Goal: Information Seeking & Learning: Learn about a topic

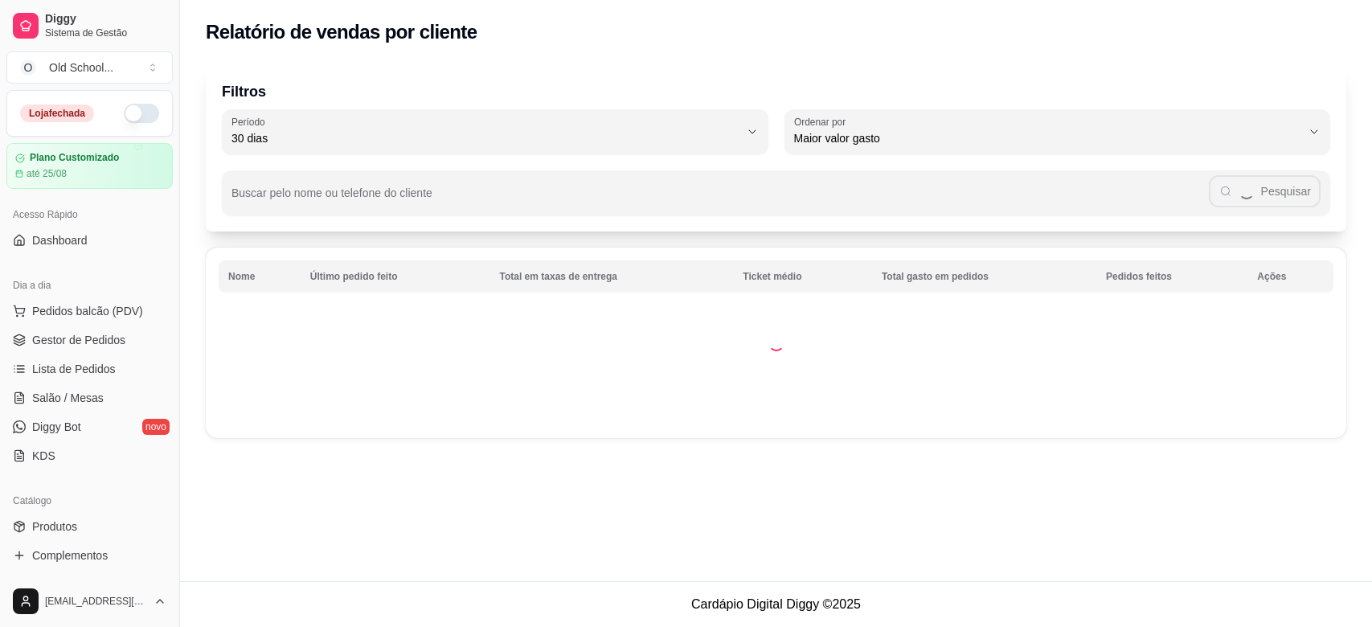
select select "30"
select select "HIGHEST_TOTAL_SPENT_WITH_ORDERS"
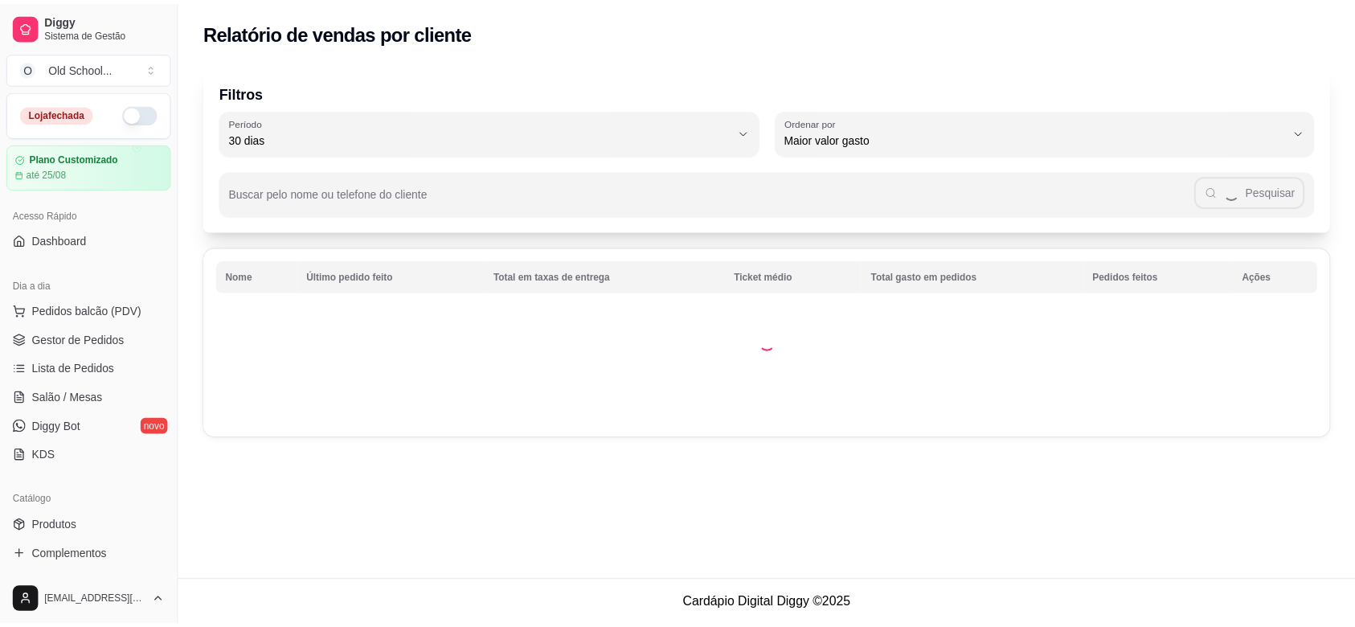
scroll to position [333, 0]
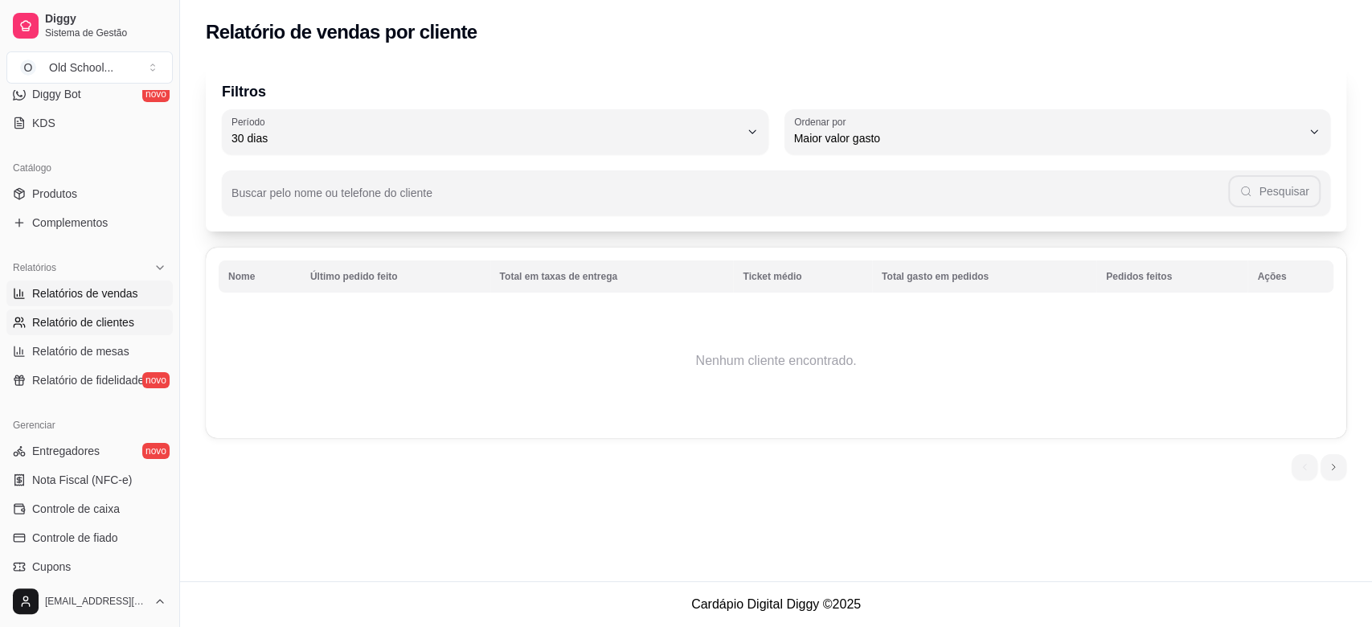
click at [107, 293] on span "Relatórios de vendas" at bounding box center [85, 293] width 106 height 16
select select "ALL"
select select "0"
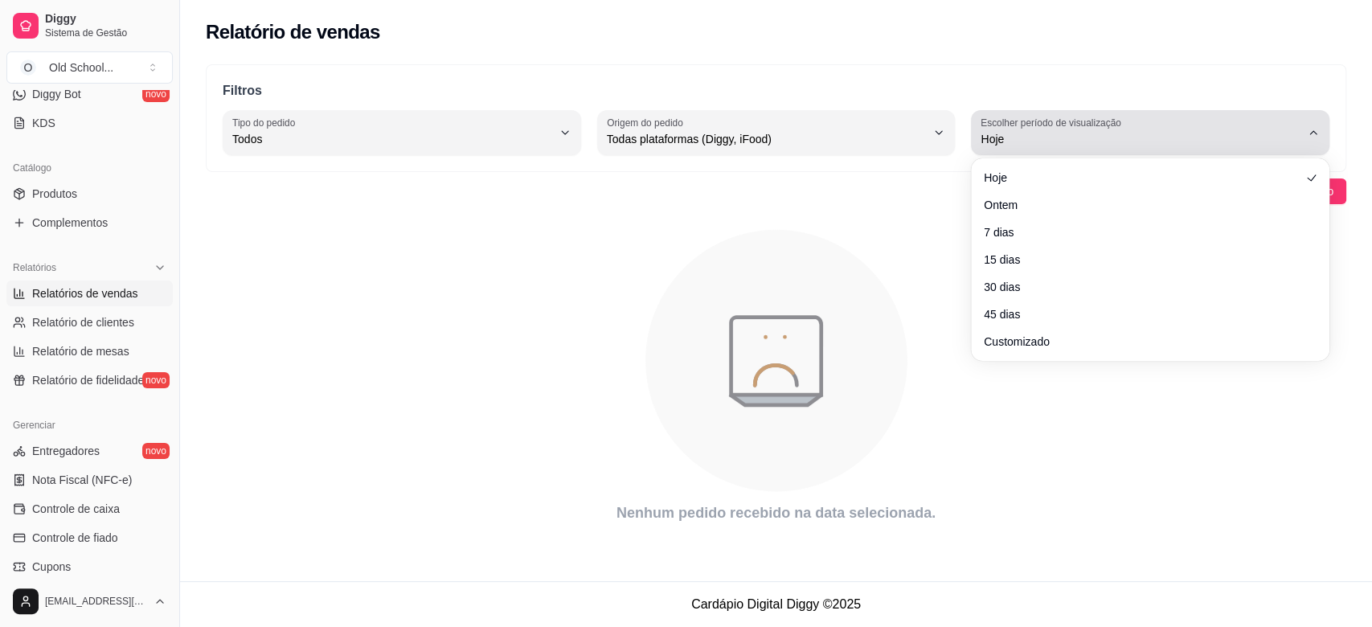
click at [1010, 131] on span "Hoje" at bounding box center [1140, 139] width 320 height 16
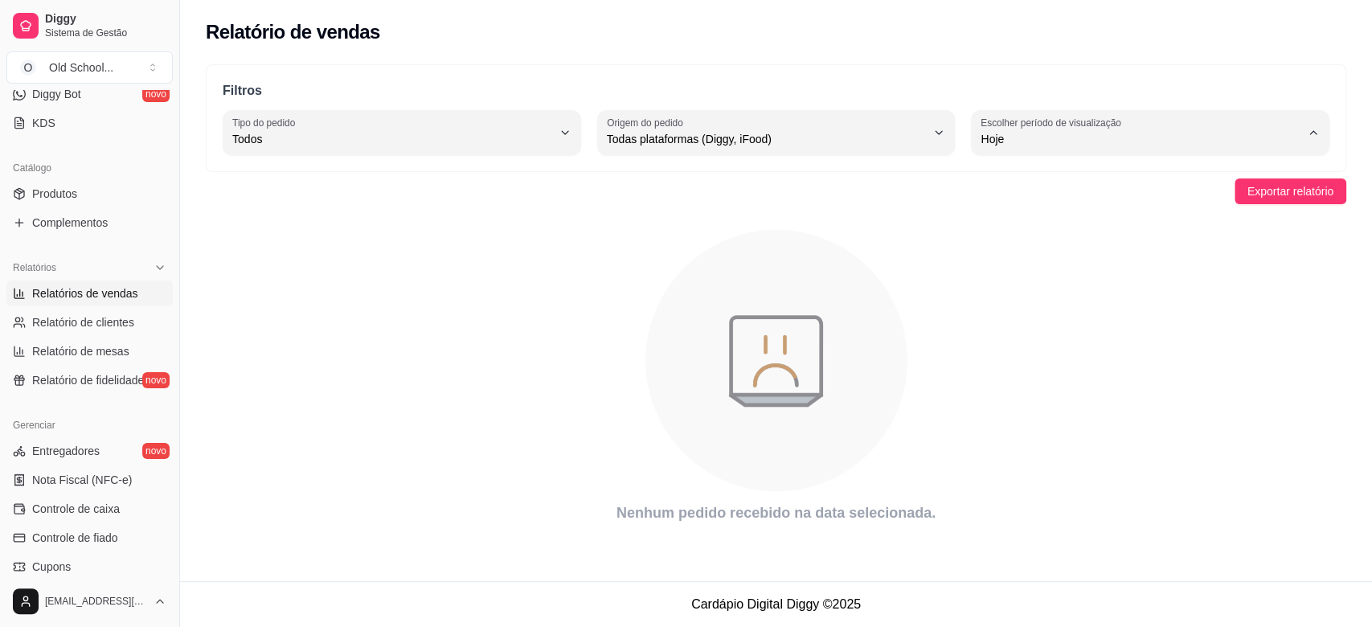
click at [1040, 337] on span "Customizado" at bounding box center [1142, 333] width 304 height 15
type input "-1"
select select "-1"
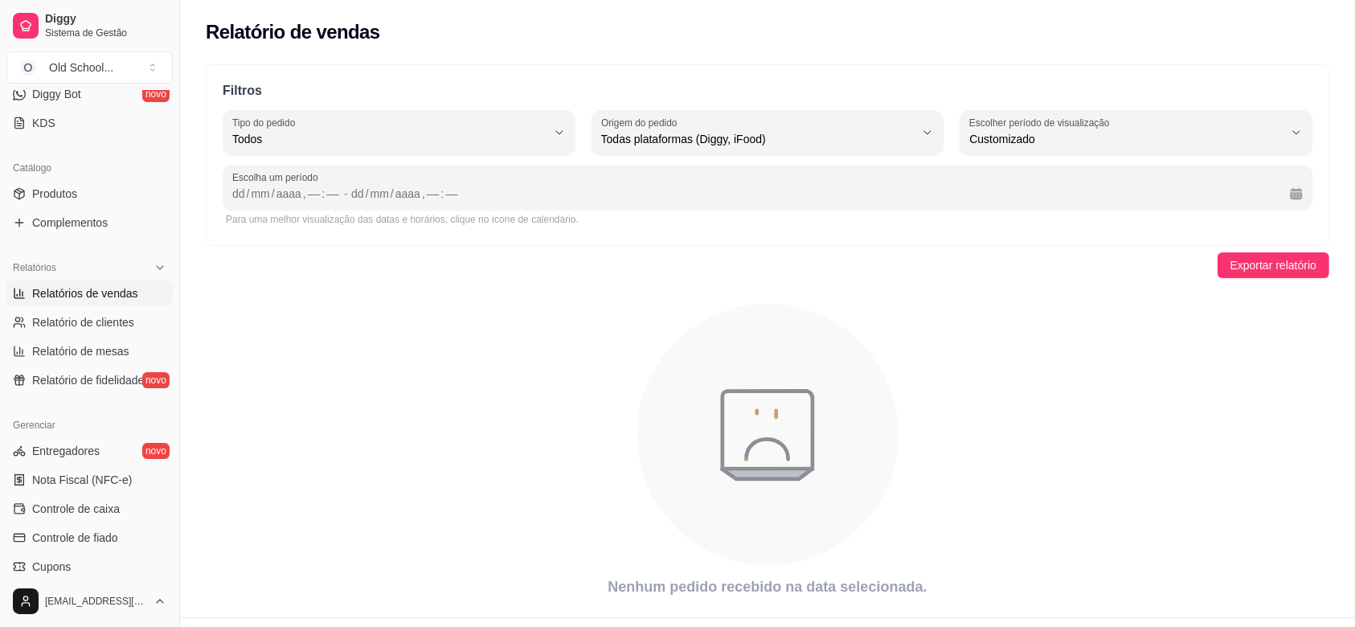
scroll to position [14, 0]
click at [279, 197] on div "aaaa" at bounding box center [289, 194] width 28 height 16
click at [241, 195] on div "dd" at bounding box center [239, 194] width 16 height 16
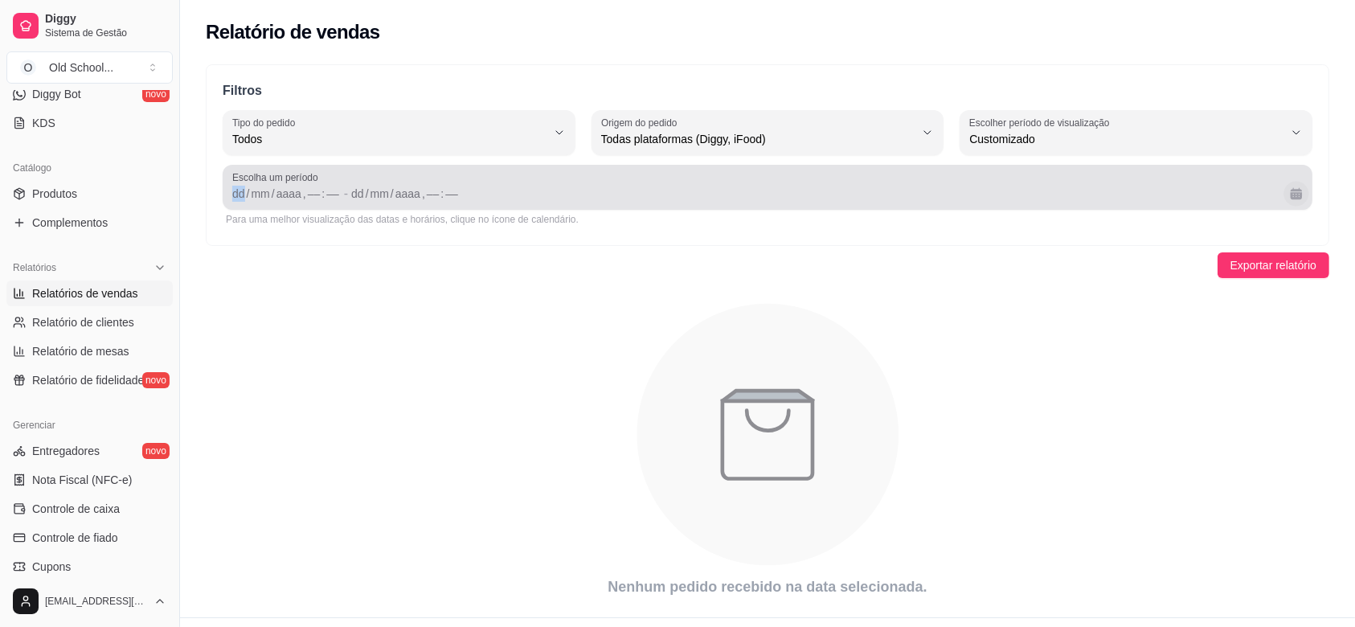
click at [1298, 201] on button "Calendário" at bounding box center [1295, 193] width 25 height 25
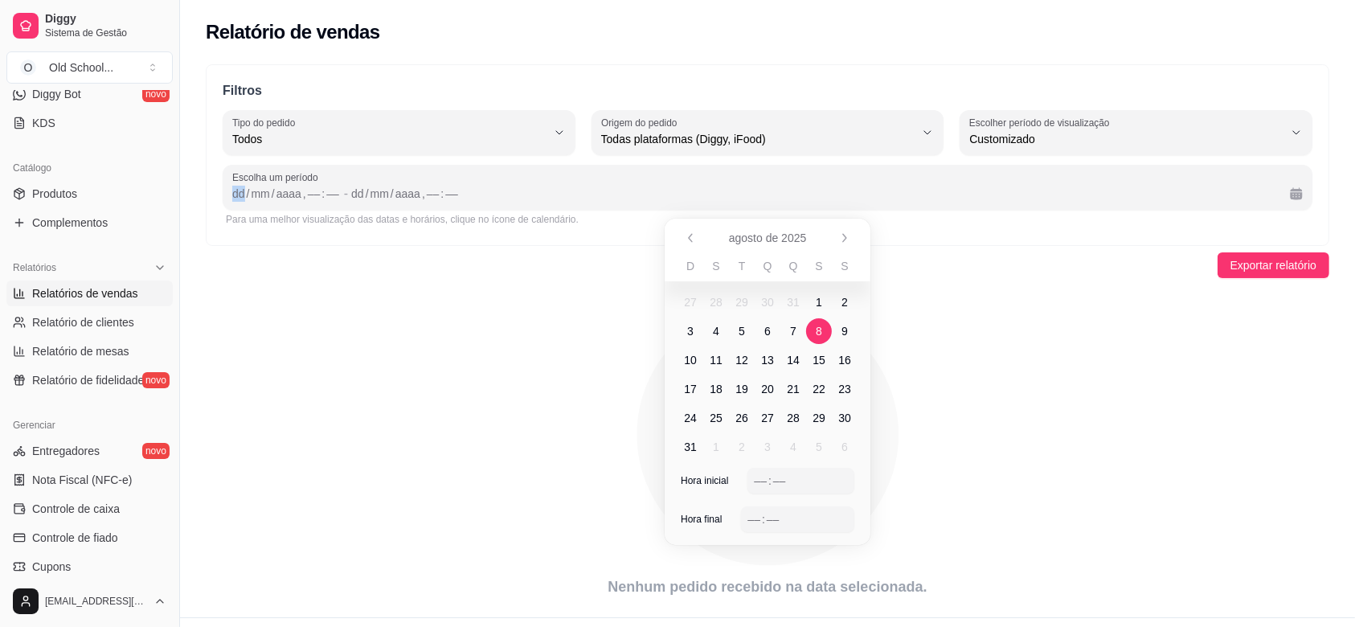
click at [823, 325] on span "8" at bounding box center [819, 331] width 26 height 26
click at [846, 325] on span "9" at bounding box center [844, 331] width 6 height 16
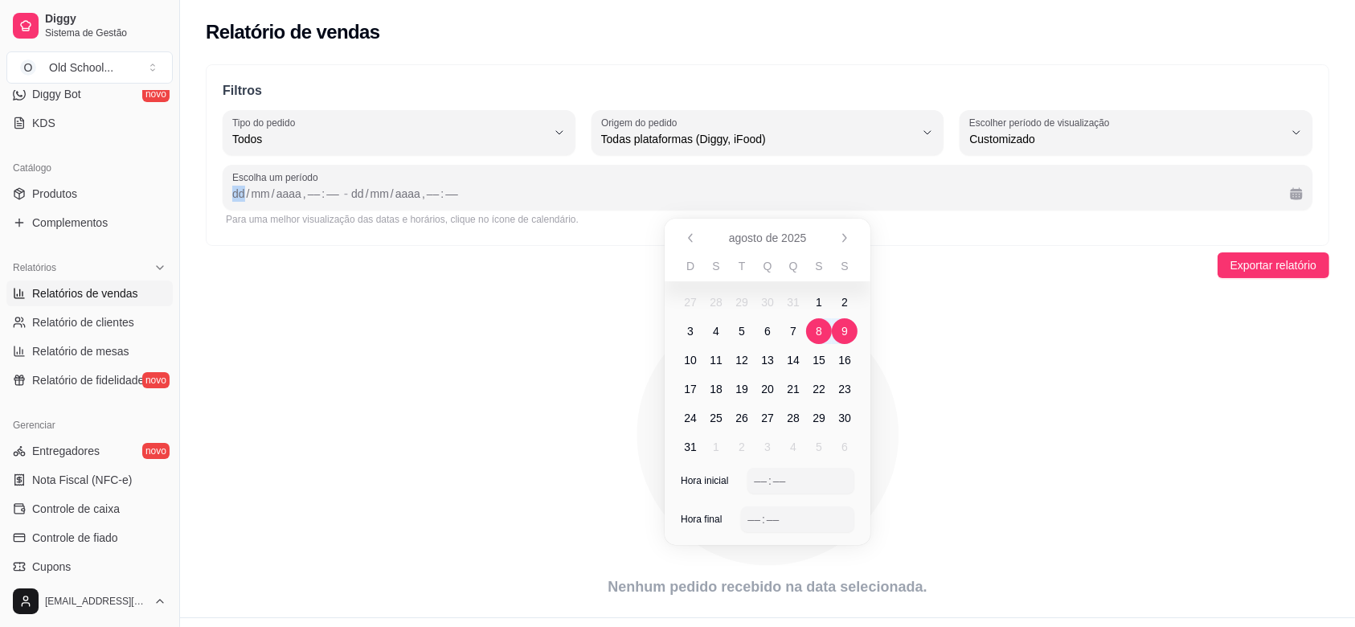
click at [817, 334] on span "8" at bounding box center [819, 331] width 6 height 16
click at [752, 479] on div "–– : ––" at bounding box center [800, 481] width 107 height 26
click at [751, 477] on div "–– : ––" at bounding box center [800, 481] width 107 height 26
click at [756, 475] on div "Hora inicial –– : ––" at bounding box center [768, 487] width 206 height 39
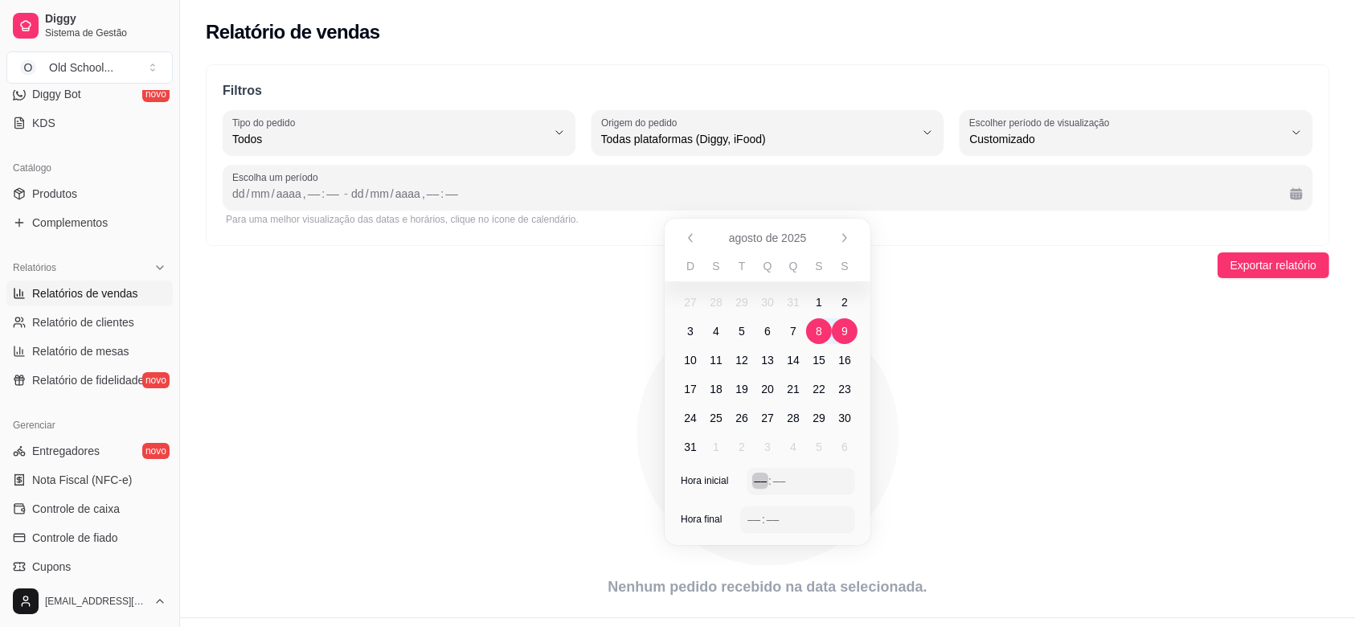
click at [756, 475] on div "––" at bounding box center [760, 481] width 16 height 16
click at [754, 518] on div "––" at bounding box center [754, 519] width 16 height 16
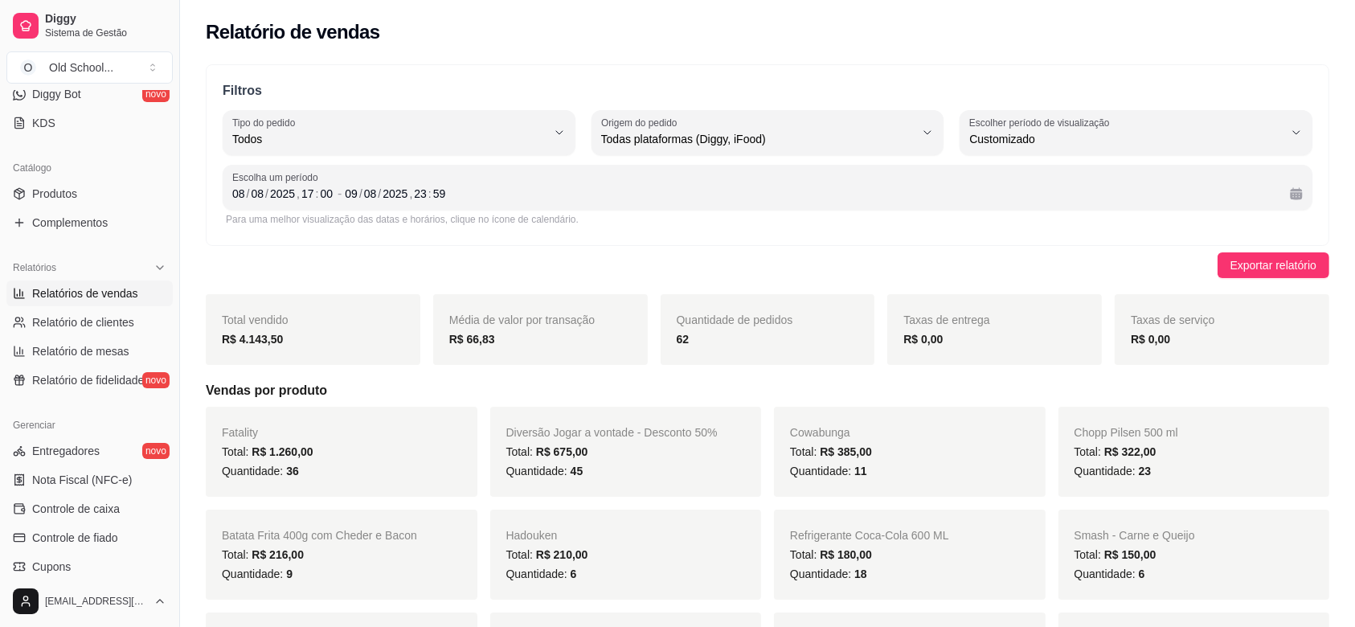
click at [993, 256] on div "Exportar relatório" at bounding box center [768, 265] width 1124 height 26
click at [362, 191] on div "08" at bounding box center [370, 194] width 16 height 16
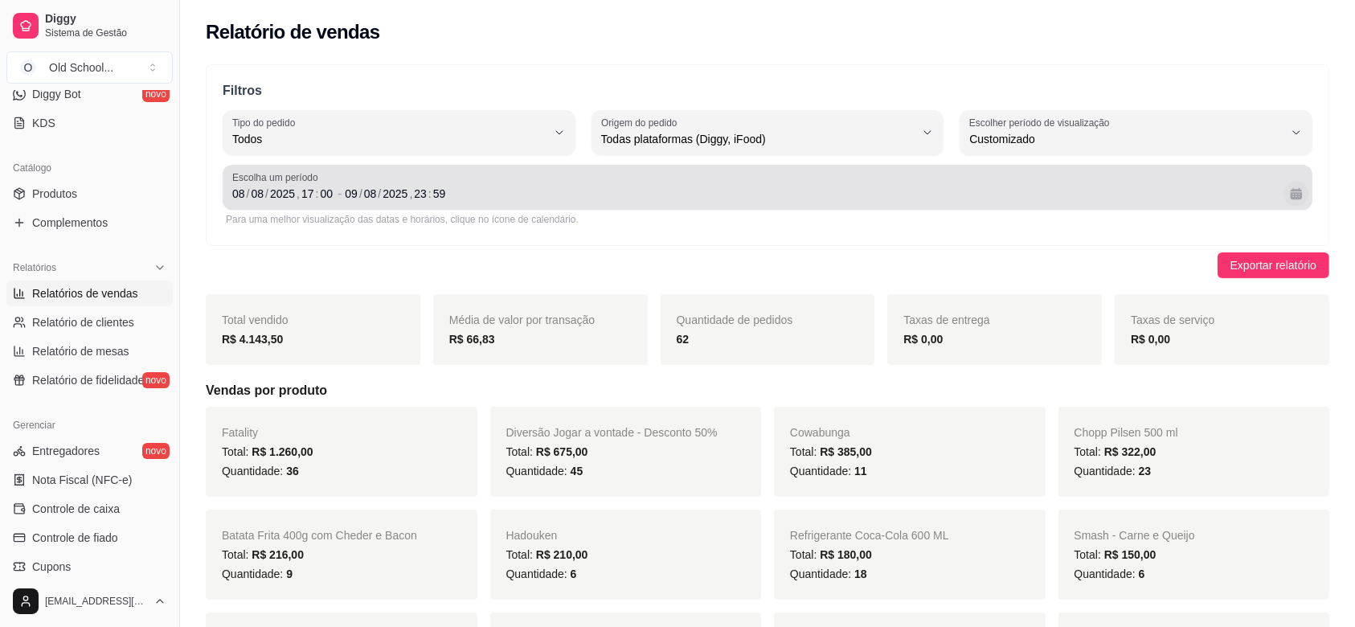
click at [1303, 192] on button "Calendário" at bounding box center [1295, 193] width 25 height 25
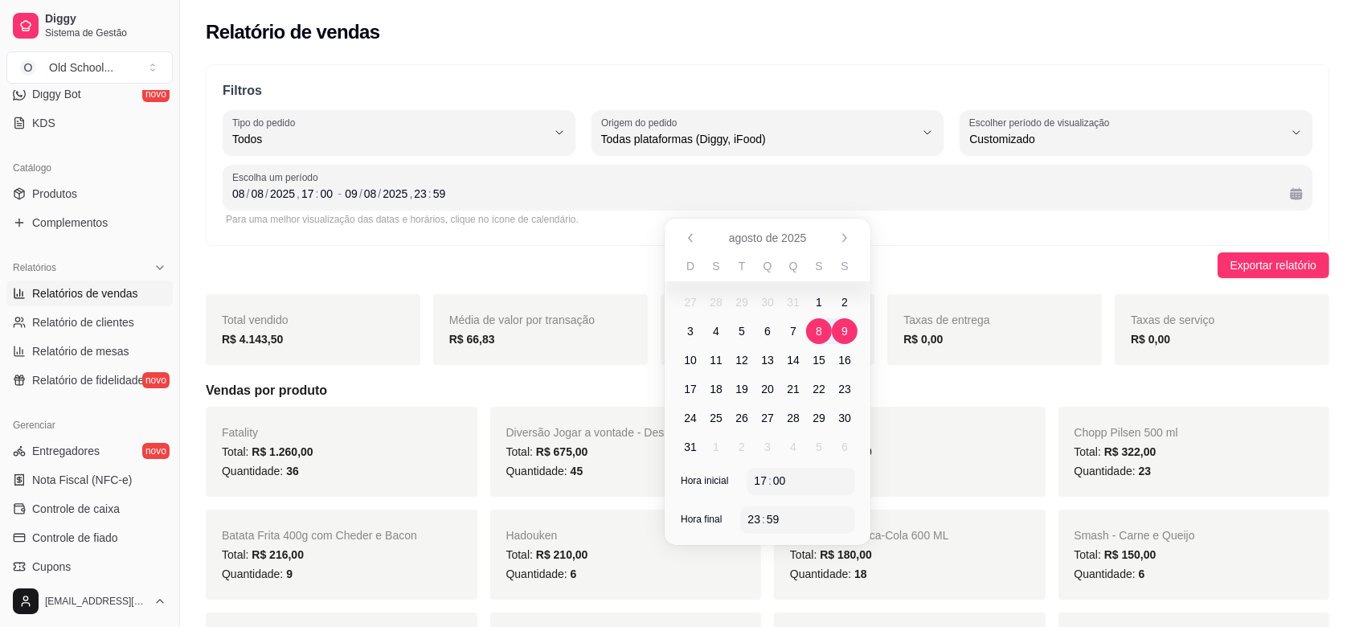
click at [817, 329] on span "8" at bounding box center [819, 331] width 6 height 16
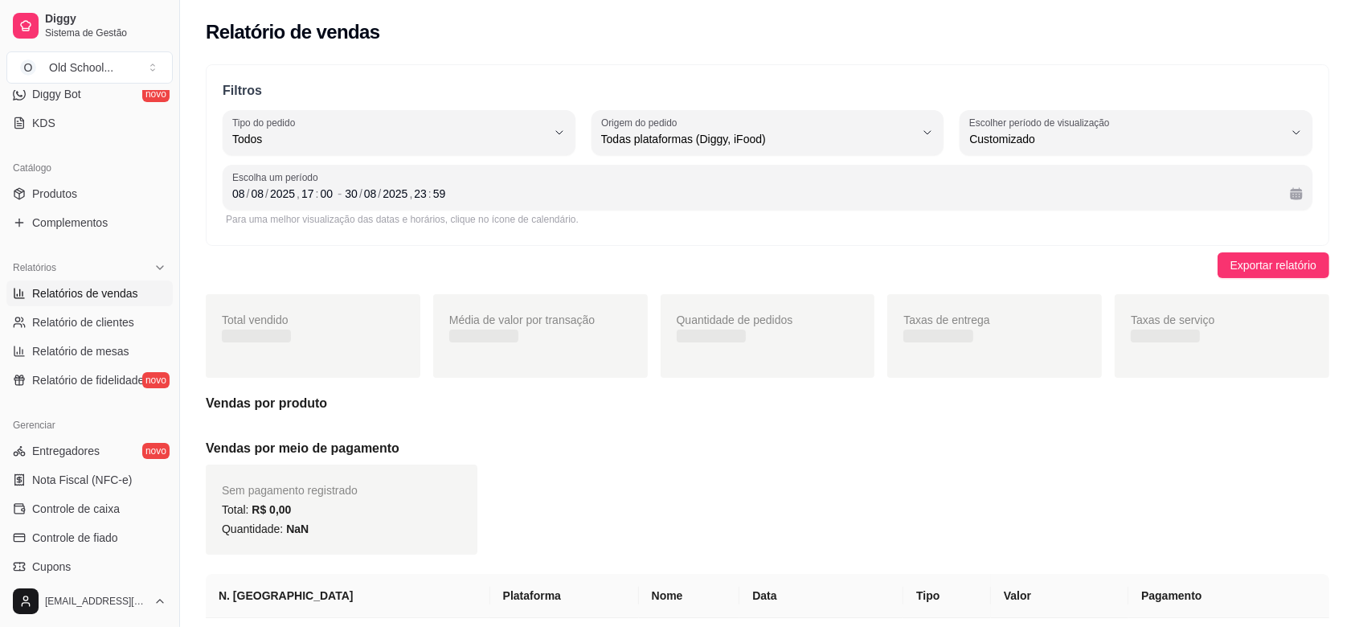
click at [1003, 244] on div "Filtros ALL Tipo do pedido Todos Entrega Retirada Mesa Consumo local Tipo do pe…" at bounding box center [768, 155] width 1124 height 182
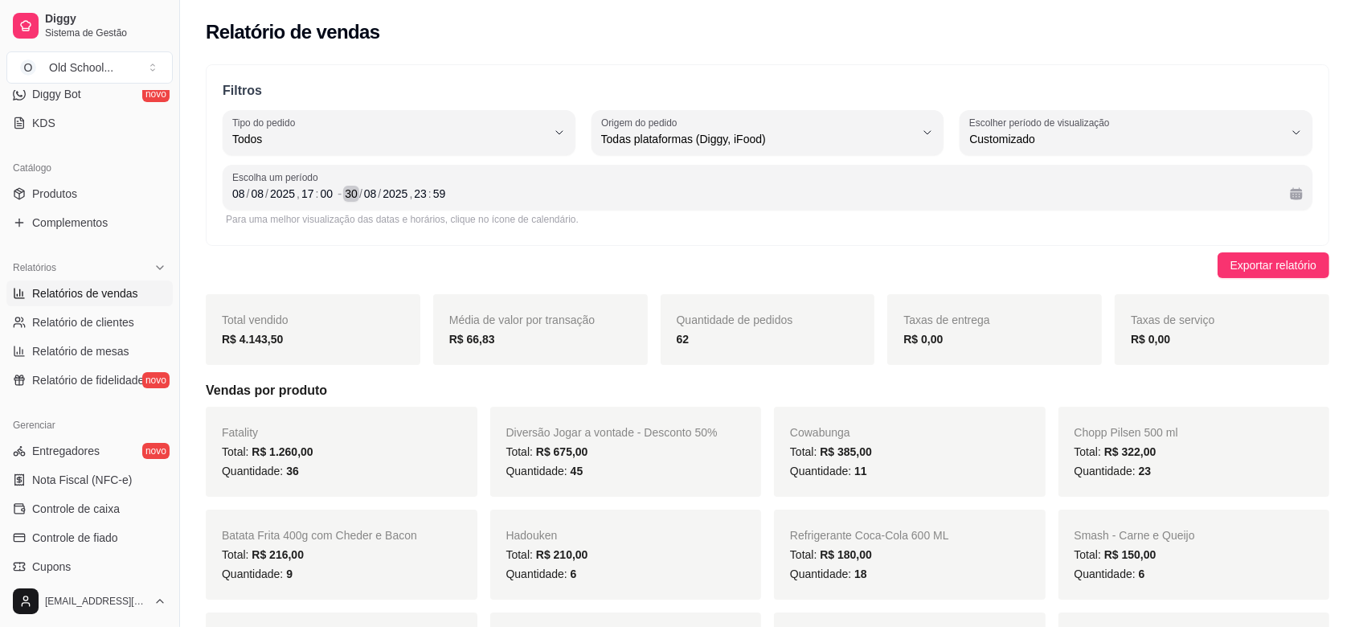
click at [354, 195] on div "30" at bounding box center [351, 194] width 16 height 16
click at [349, 195] on div "14" at bounding box center [351, 194] width 16 height 16
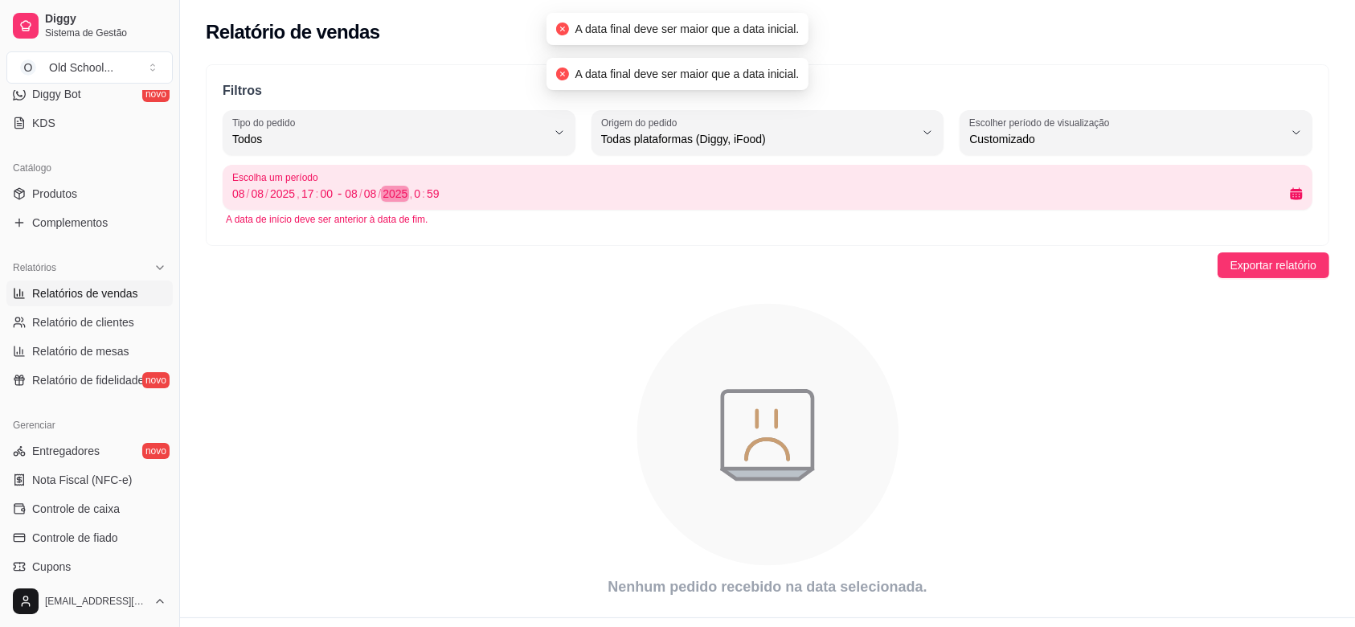
click at [482, 186] on div "[DATE] 0 : 59" at bounding box center [811, 193] width 932 height 19
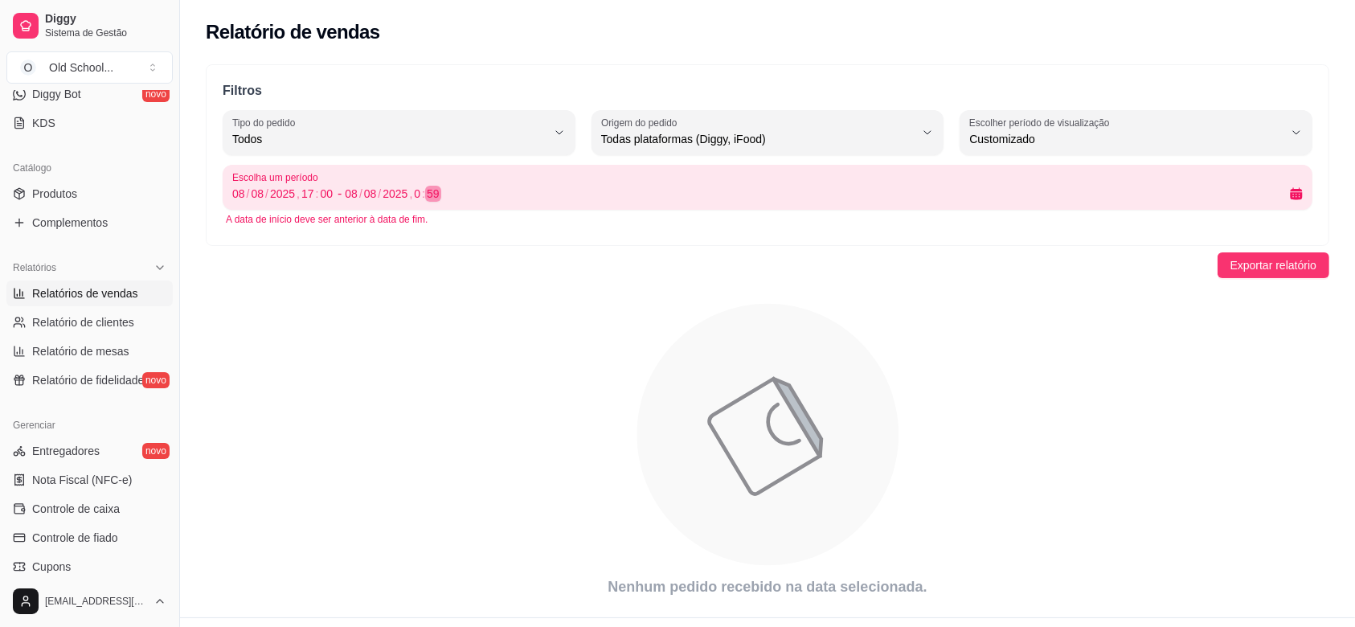
click at [436, 187] on div "59" at bounding box center [433, 194] width 16 height 16
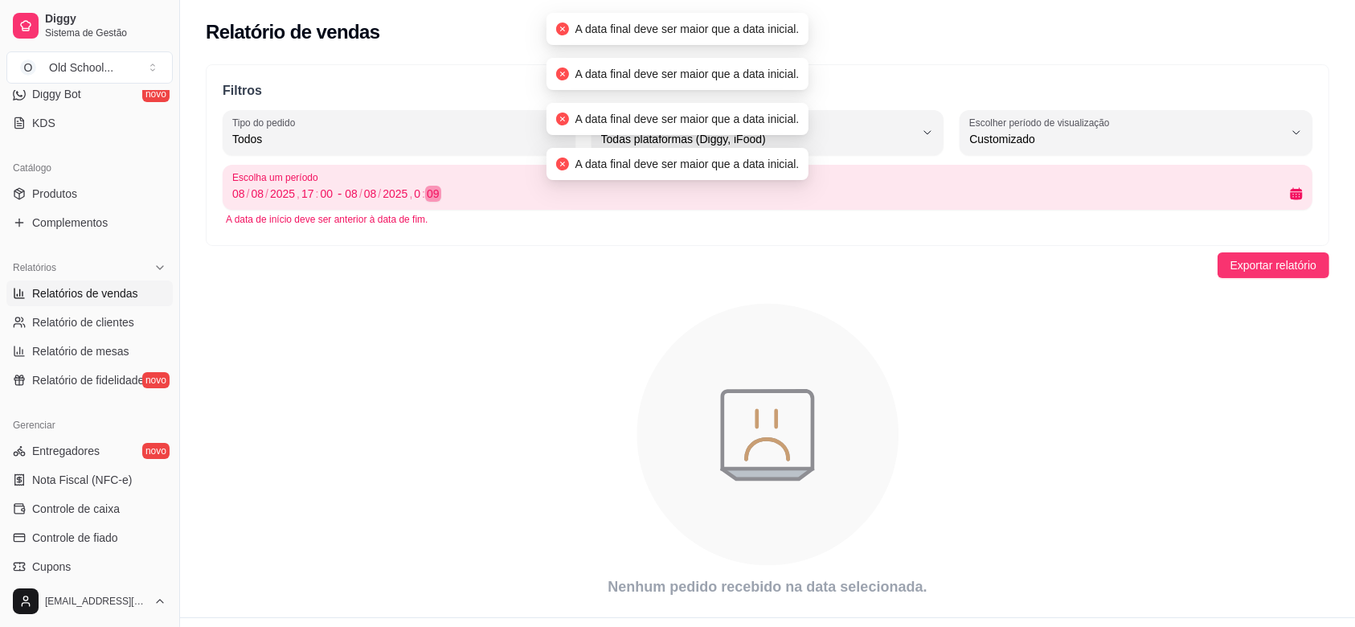
click at [453, 201] on div "[DATE] 0 : 09" at bounding box center [811, 193] width 932 height 19
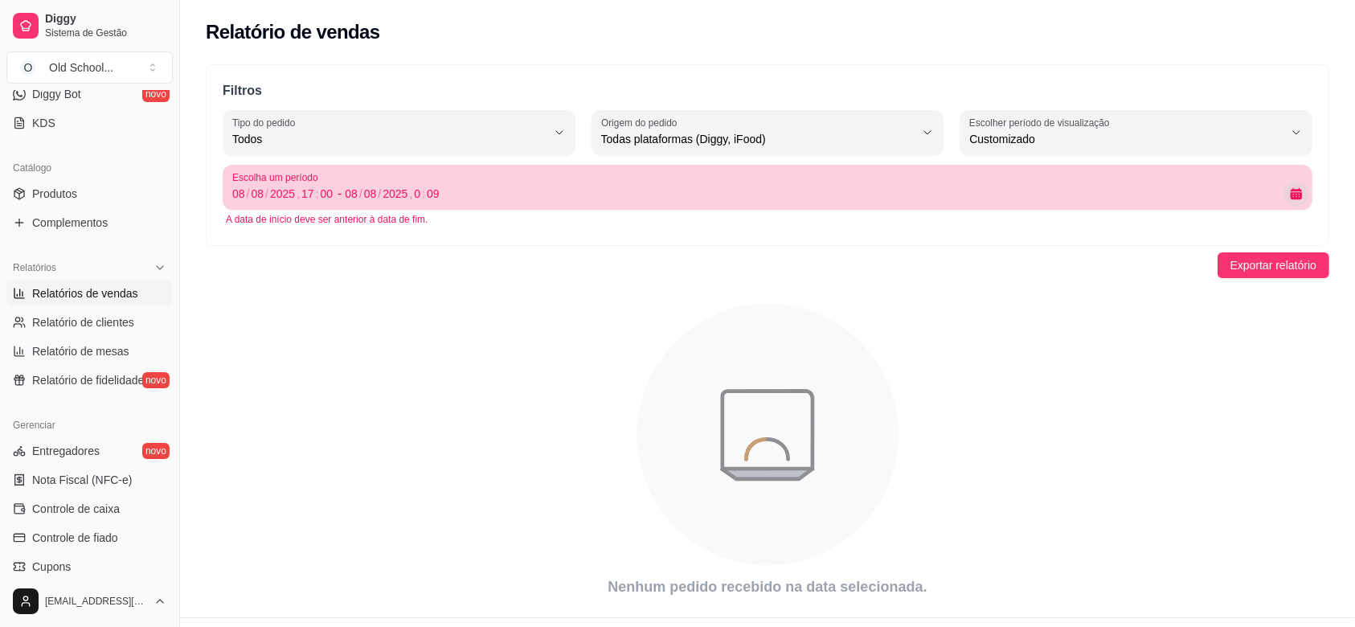
click at [1299, 188] on button "Calendário" at bounding box center [1295, 193] width 25 height 25
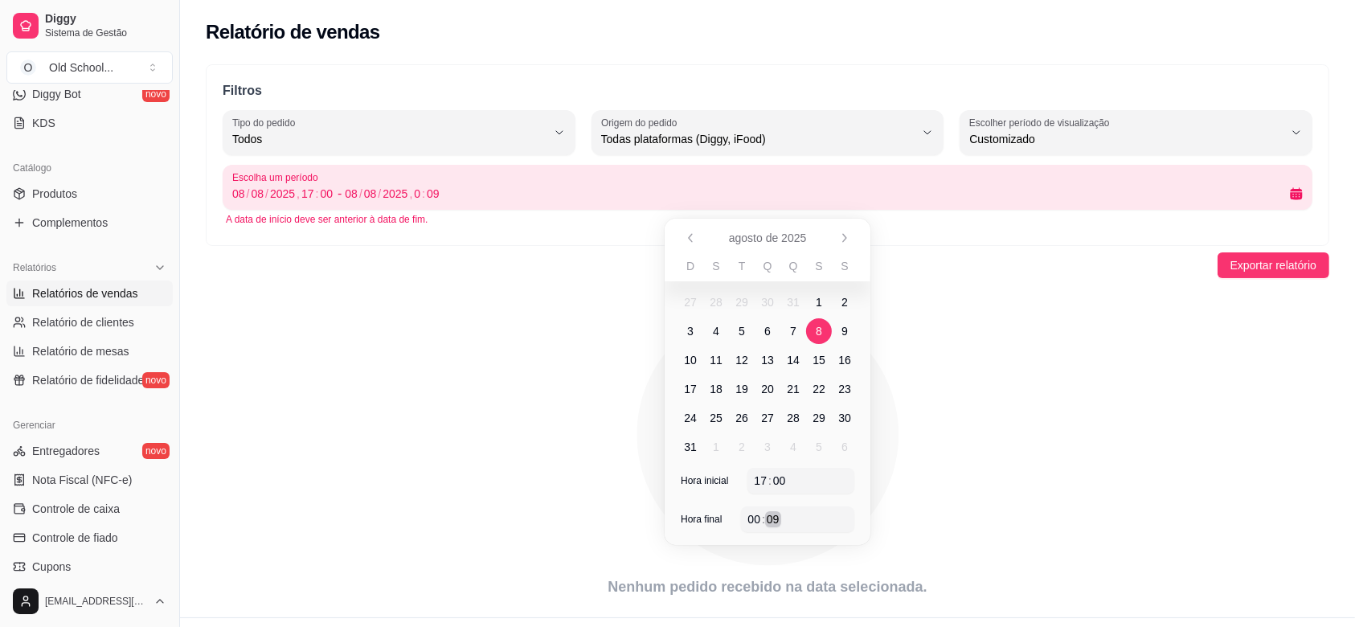
click at [763, 528] on div "00 : 09" at bounding box center [797, 519] width 100 height 19
click at [759, 518] on div "00" at bounding box center [754, 519] width 16 height 16
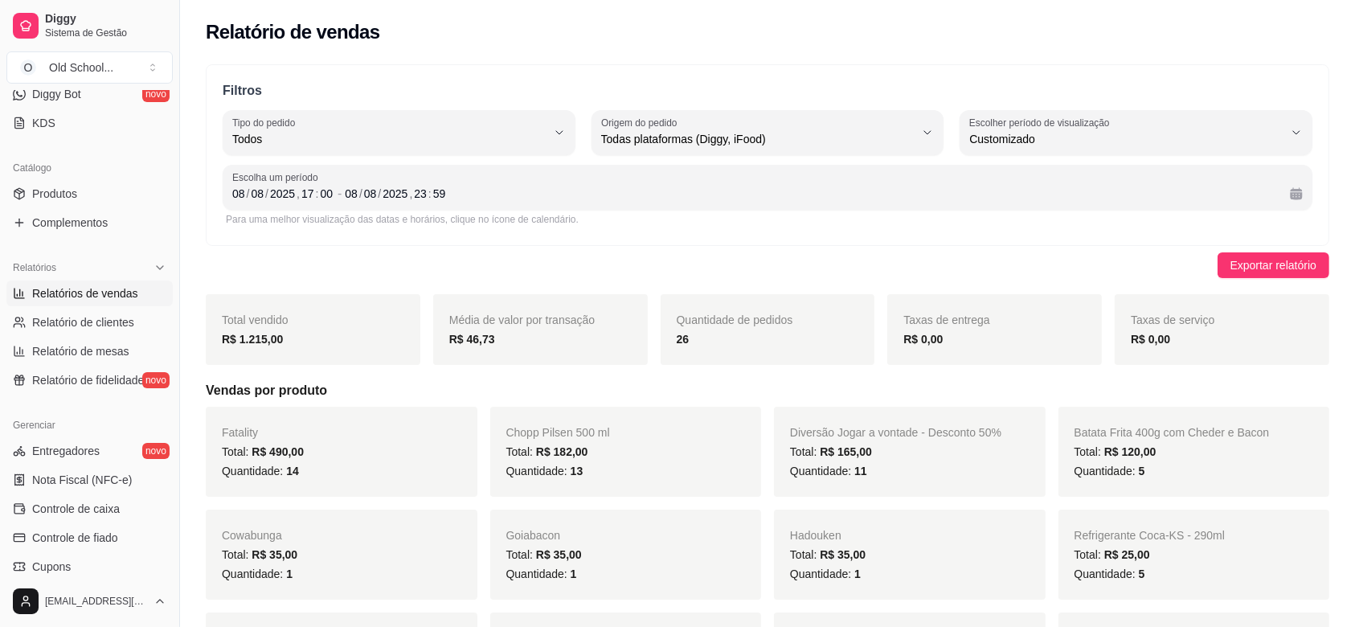
click at [955, 242] on div "Filtros ALL Tipo do pedido Todos Entrega Retirada Mesa Consumo local Tipo do pe…" at bounding box center [768, 155] width 1124 height 182
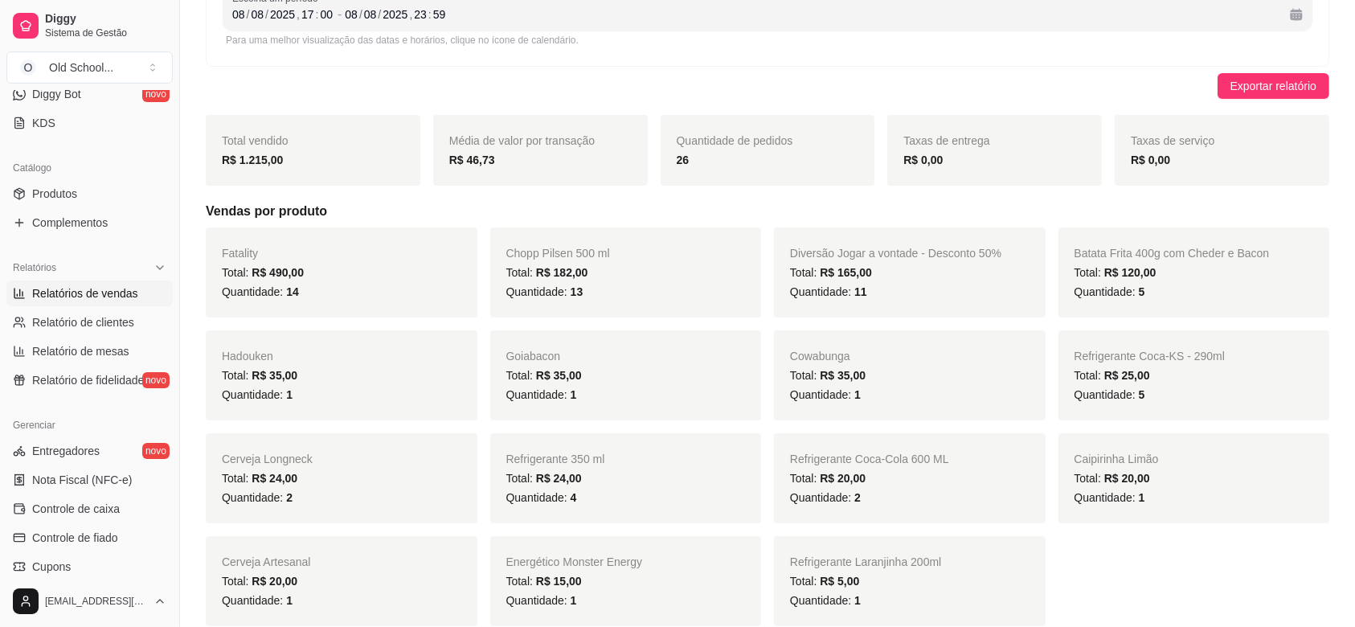
scroll to position [214, 0]
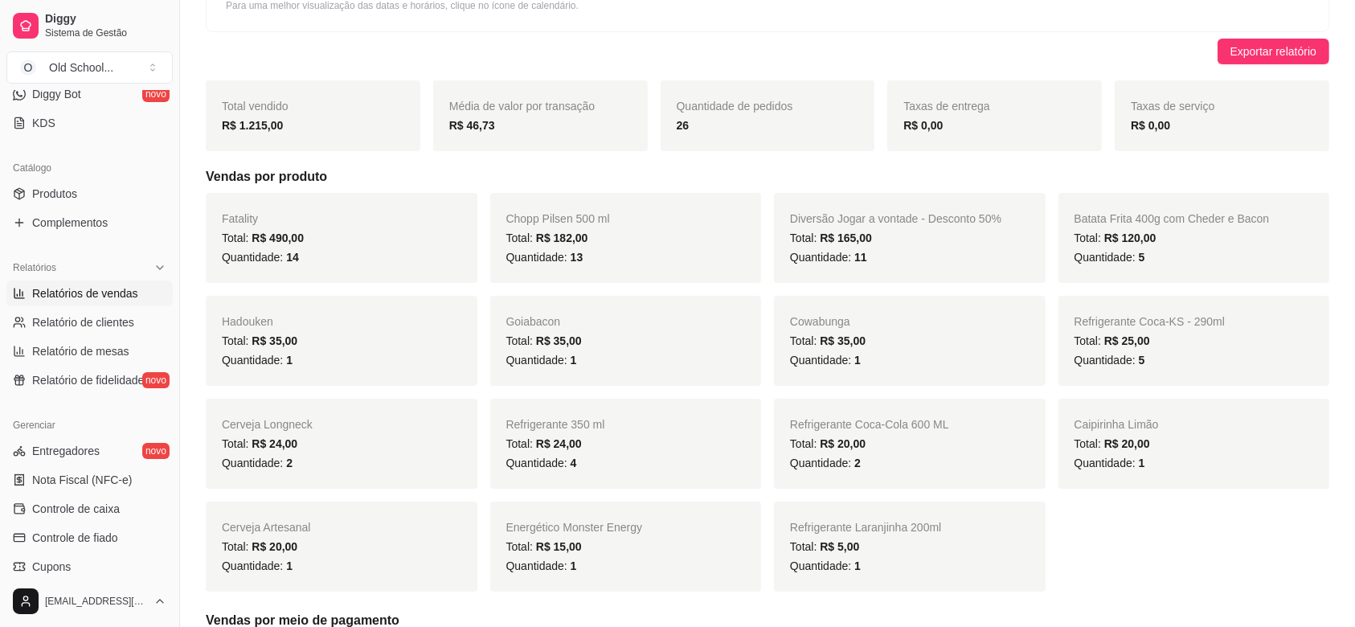
click at [797, 212] on span "Diversão Jogar a vontade - Desconto 50%" at bounding box center [895, 218] width 211 height 13
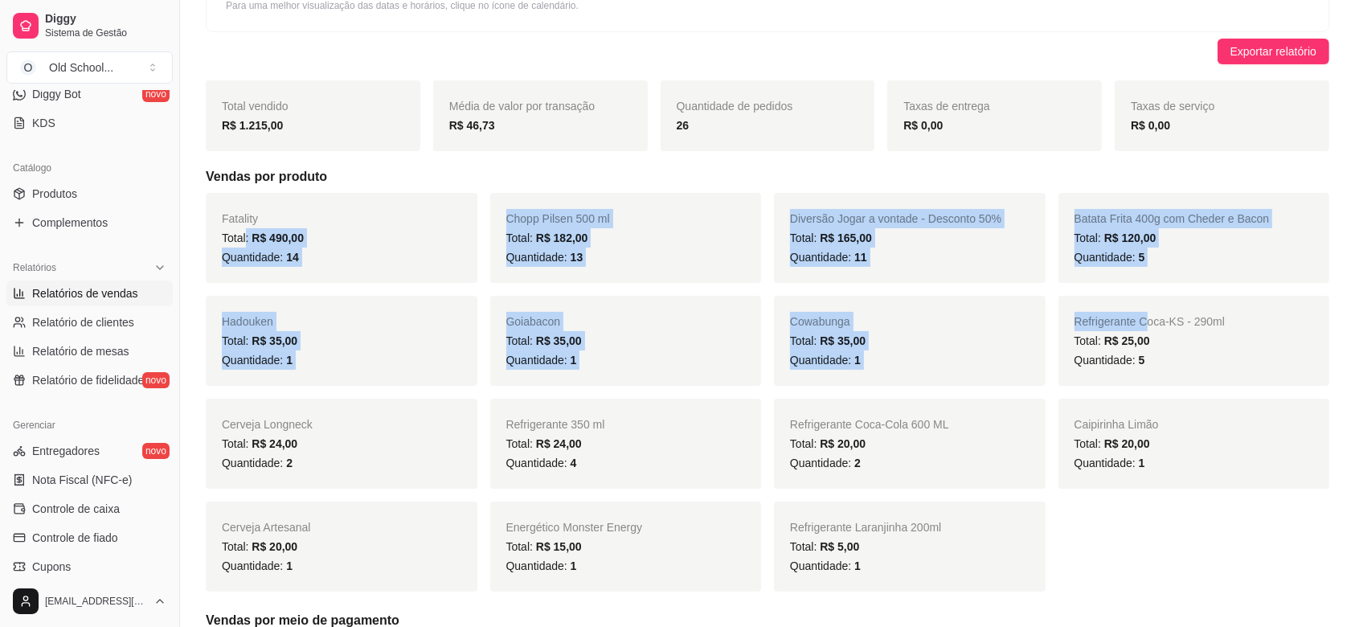
drag, startPoint x: 295, startPoint y: 228, endPoint x: 1141, endPoint y: 329, distance: 852.2
click at [1141, 329] on div "Fatality Total: R$ 490,00 Quantidade: 14 Chopp Pilsen 500 ml Total: R$ 182,00 Q…" at bounding box center [768, 392] width 1124 height 399
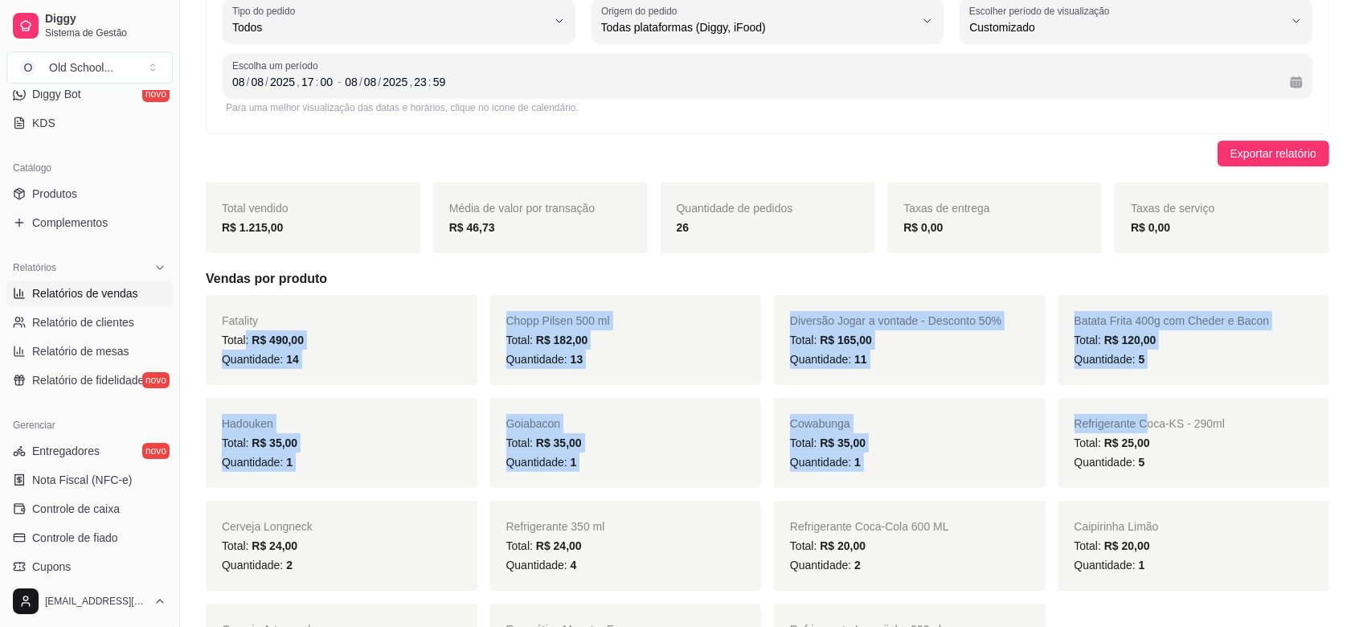
scroll to position [107, 0]
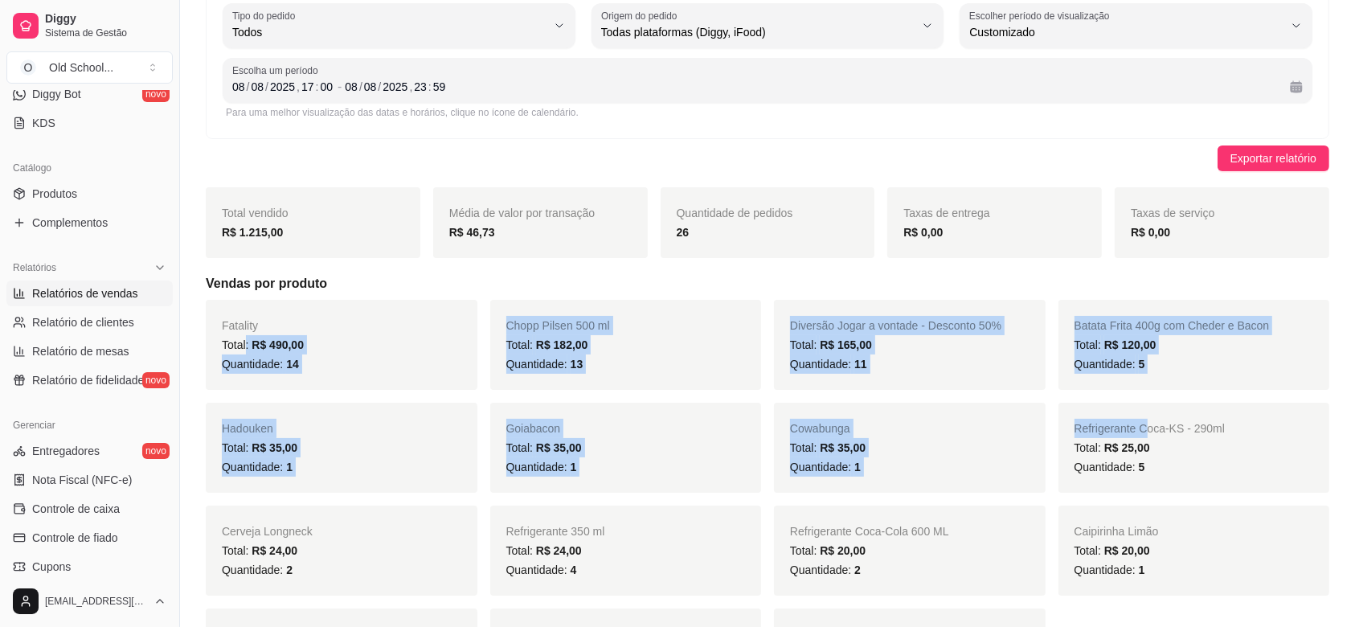
click at [309, 351] on div "Total: R$ 490,00" at bounding box center [341, 344] width 239 height 19
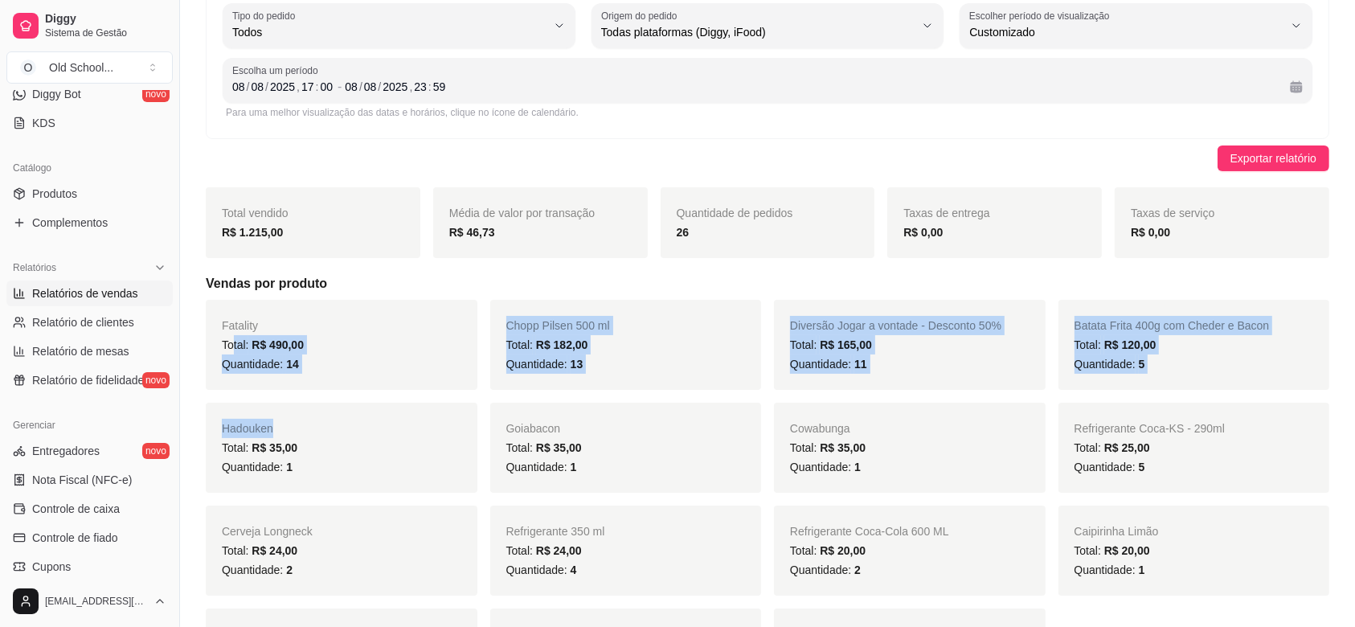
drag, startPoint x: 275, startPoint y: 338, endPoint x: 522, endPoint y: 384, distance: 251.9
click at [411, 403] on div "Fatality Total: R$ 490,00 Quantidade: 14 Chopp Pilsen 500 ml Total: R$ 182,00 Q…" at bounding box center [768, 499] width 1124 height 399
click at [632, 352] on div "Total: R$ 182,00" at bounding box center [625, 344] width 239 height 19
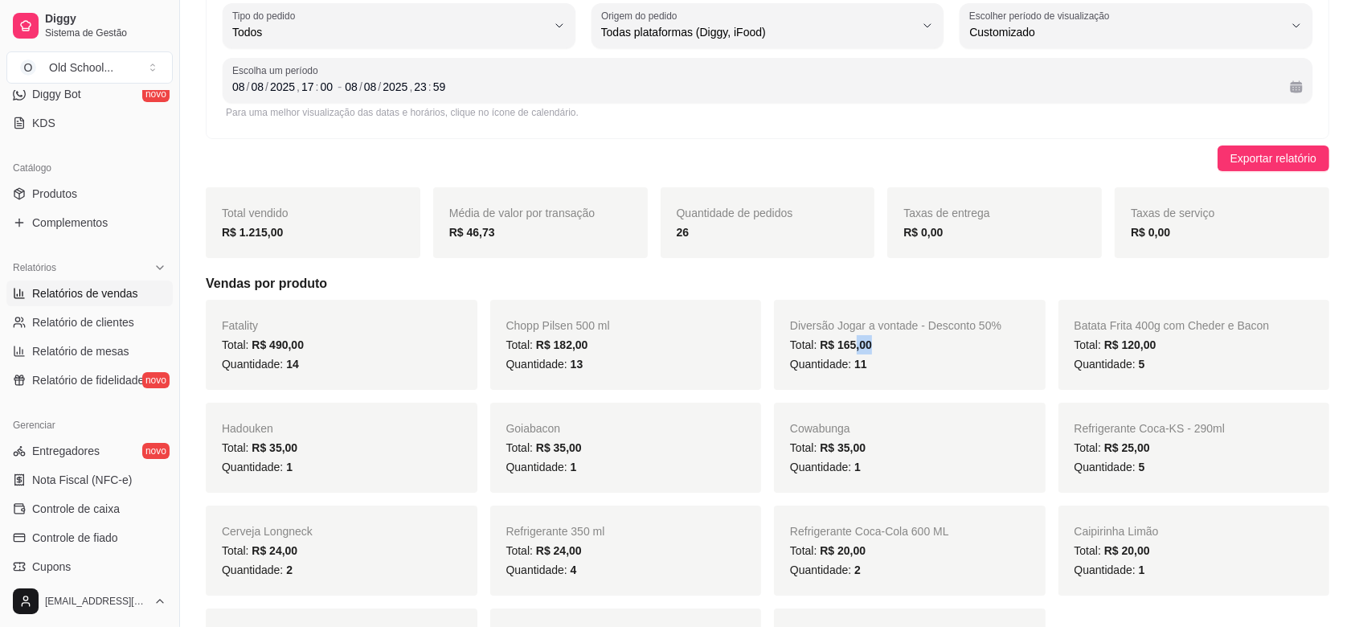
drag, startPoint x: 855, startPoint y: 337, endPoint x: 936, endPoint y: 361, distance: 84.7
click at [930, 358] on div "Diversão Jogar a vontade - Desconto 50% Total: R$ 165,00 Quantidade: 11" at bounding box center [910, 345] width 272 height 90
click at [925, 366] on div "Quantidade: 11" at bounding box center [909, 363] width 239 height 19
drag, startPoint x: 878, startPoint y: 350, endPoint x: 921, endPoint y: 368, distance: 46.4
click at [919, 366] on div "Diversão Jogar a vontade - Desconto 50% Total: R$ 165,00 Quantidade: 11" at bounding box center [910, 345] width 272 height 90
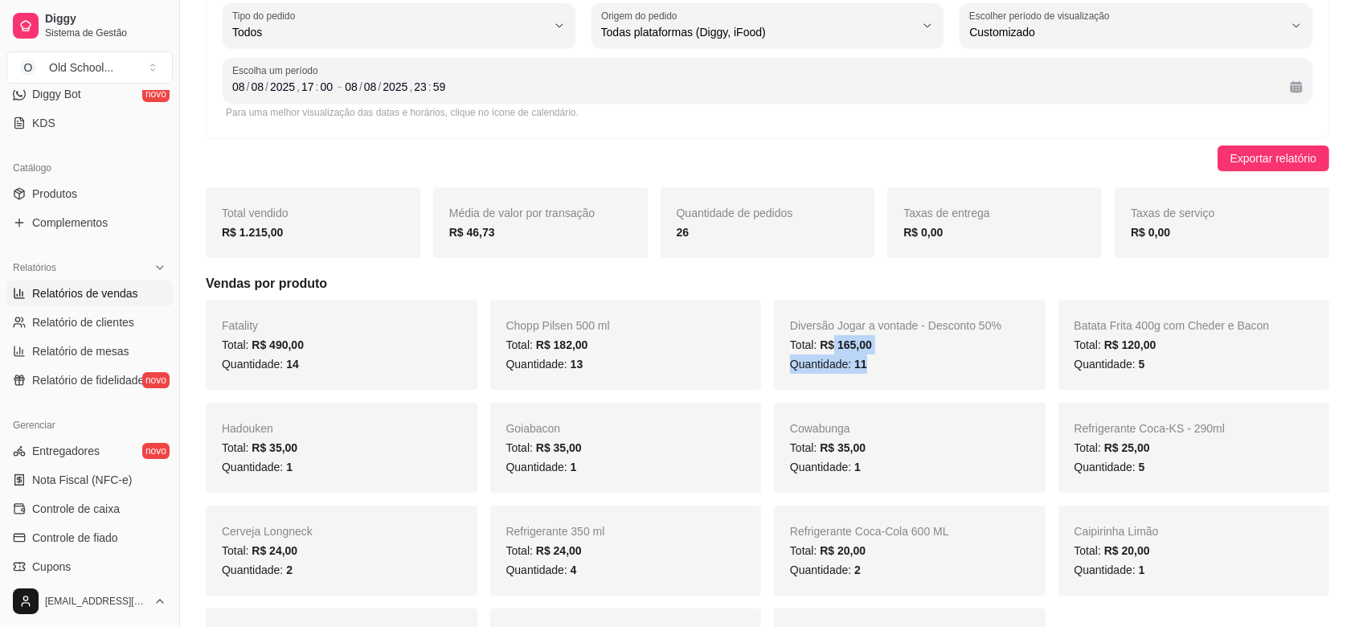
click at [927, 368] on div "Quantidade: 11" at bounding box center [909, 363] width 239 height 19
drag, startPoint x: 809, startPoint y: 342, endPoint x: 929, endPoint y: 370, distance: 123.0
click at [927, 370] on div "Diversão Jogar a vontade - Desconto 50% Total: R$ 165,00 Quantidade: 11" at bounding box center [910, 345] width 272 height 90
click at [972, 369] on div "Quantidade: 11" at bounding box center [909, 363] width 239 height 19
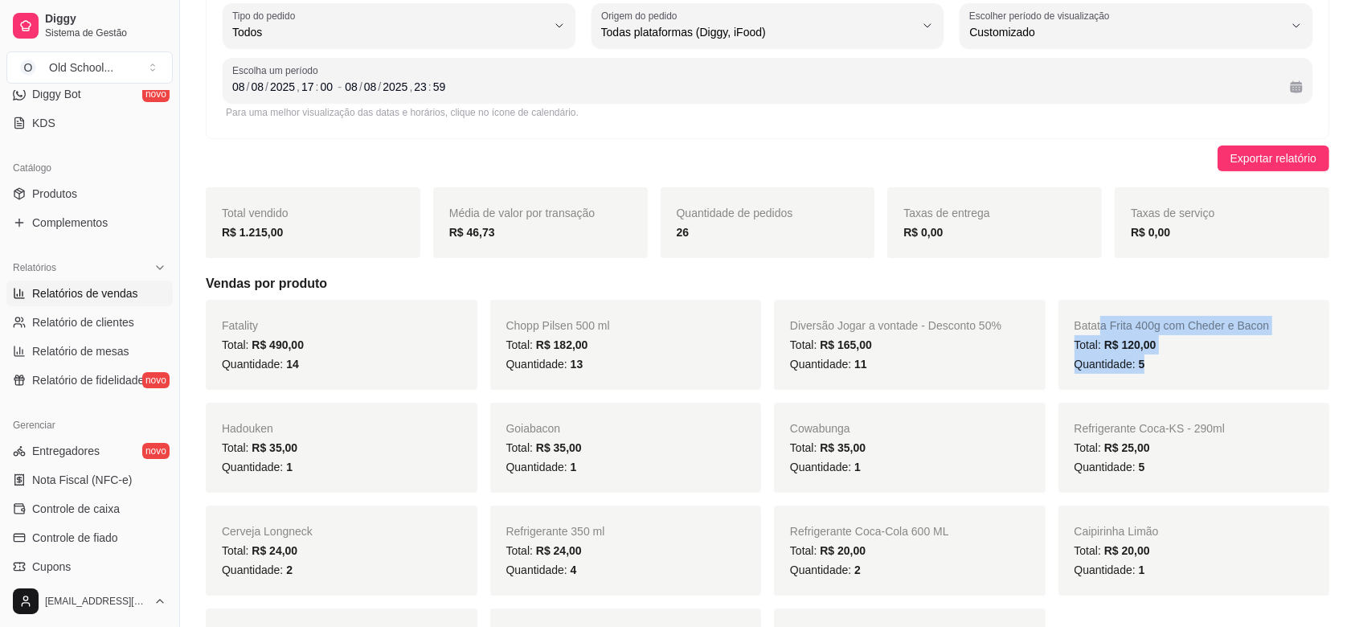
drag, startPoint x: 1100, startPoint y: 331, endPoint x: 1164, endPoint y: 371, distance: 75.1
click at [1162, 373] on div "Batata Frita 400g com Cheder e Bacon Total: R$ 120,00 Quantidade: 5" at bounding box center [1194, 345] width 272 height 90
click at [1182, 367] on div "Quantidade: 5" at bounding box center [1194, 363] width 239 height 19
drag, startPoint x: 1111, startPoint y: 331, endPoint x: 1139, endPoint y: 354, distance: 36.0
click at [1139, 354] on div "Batata Frita 400g com Cheder e Bacon Total: R$ 120,00 Quantidade: 5" at bounding box center [1194, 345] width 272 height 90
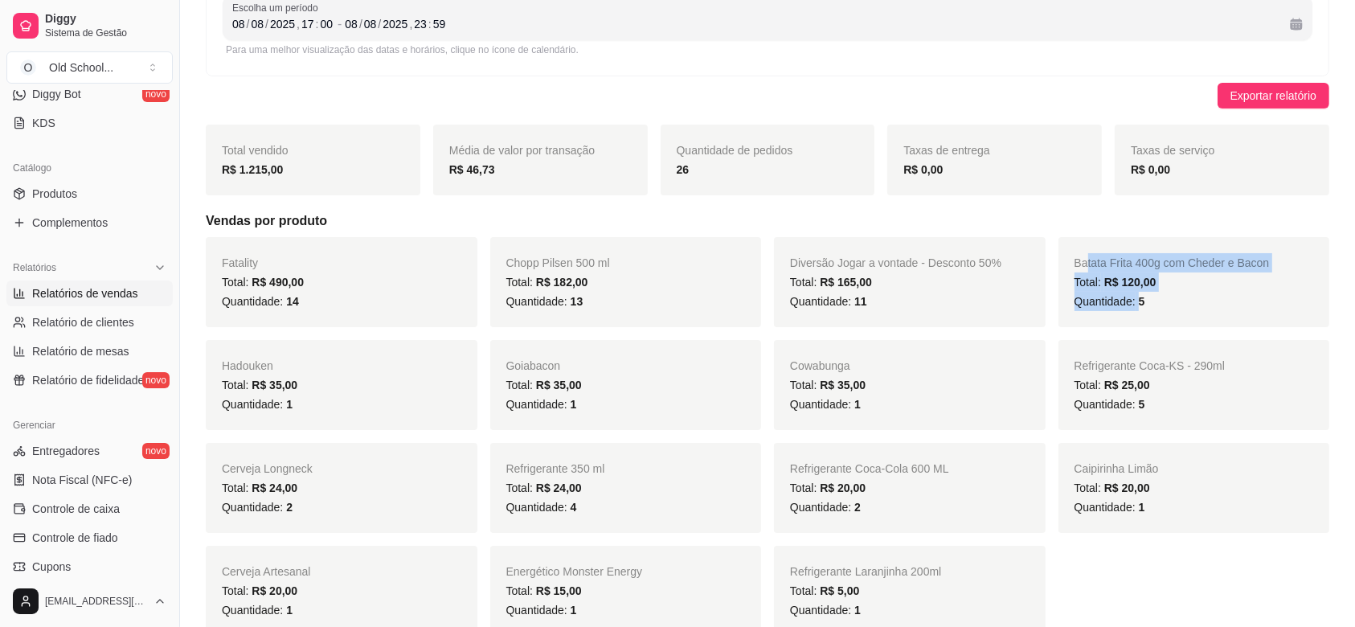
scroll to position [214, 0]
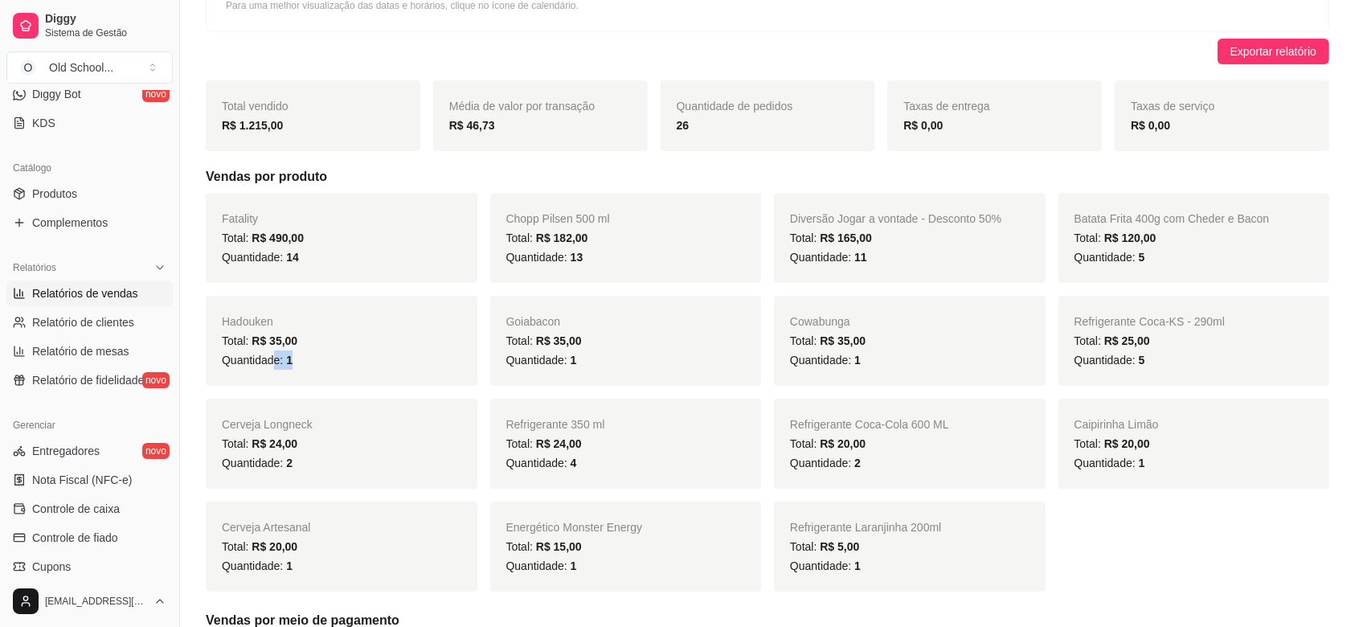
drag, startPoint x: 272, startPoint y: 357, endPoint x: 328, endPoint y: 357, distance: 56.3
click at [316, 357] on div "Quantidade: 1" at bounding box center [341, 359] width 239 height 19
drag, startPoint x: 559, startPoint y: 358, endPoint x: 635, endPoint y: 366, distance: 76.0
click at [635, 366] on div "Quantidade: 1" at bounding box center [625, 359] width 239 height 19
drag, startPoint x: 856, startPoint y: 350, endPoint x: 1116, endPoint y: 331, distance: 261.1
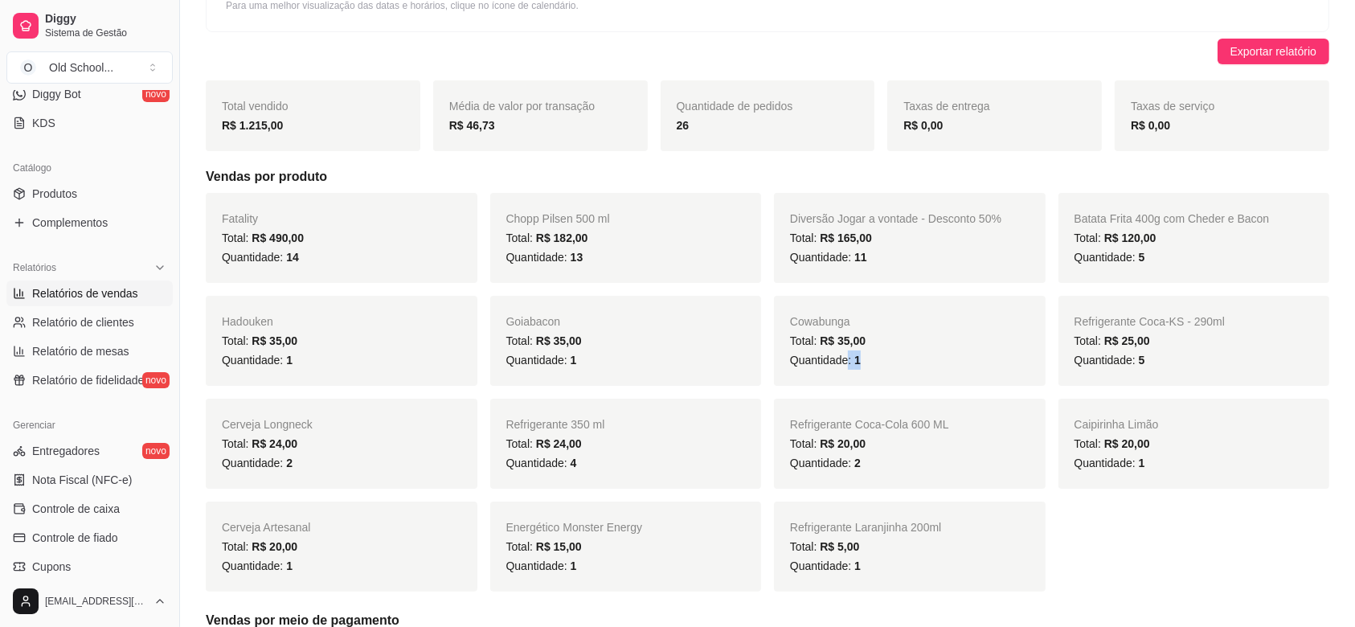
click at [935, 355] on div "Quantidade: 1" at bounding box center [909, 359] width 239 height 19
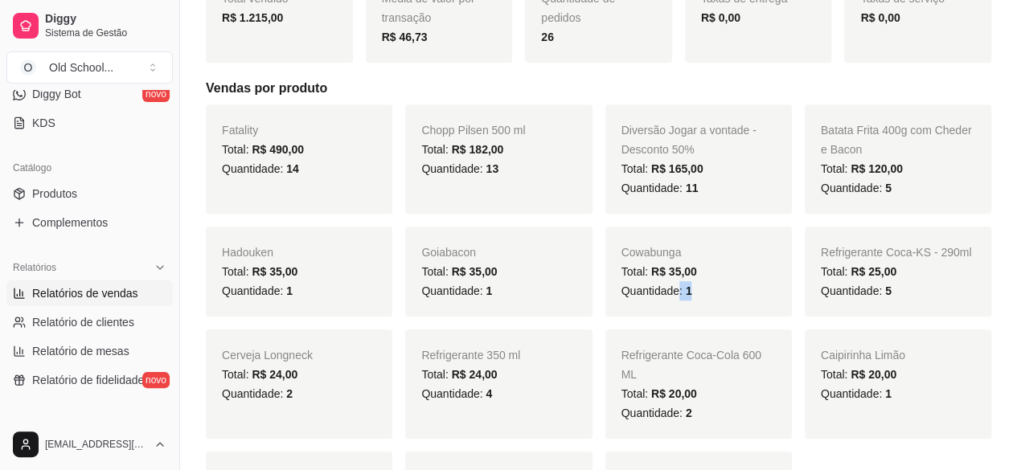
scroll to position [14, 0]
drag, startPoint x: 1277, startPoint y: 6, endPoint x: 420, endPoint y: 90, distance: 861.7
click at [419, 90] on h5 "Vendas por produto" at bounding box center [598, 88] width 785 height 19
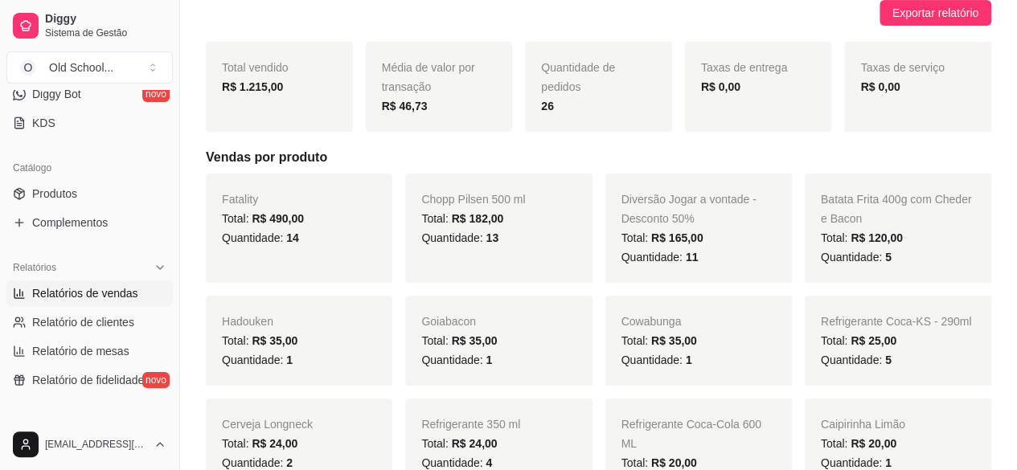
scroll to position [321, 0]
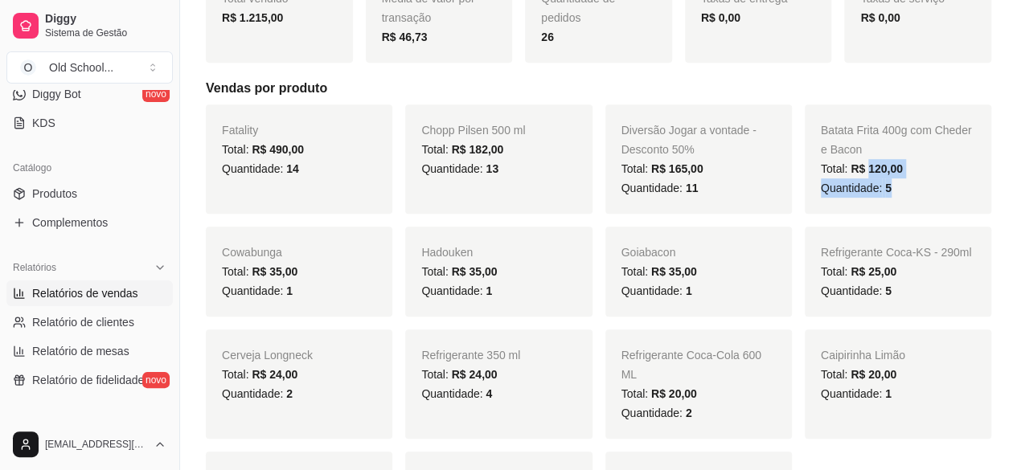
drag, startPoint x: 881, startPoint y: 173, endPoint x: 895, endPoint y: 203, distance: 33.8
click at [907, 211] on div "Batata Frita 400g com Cheder e Bacon Total: R$ 120,00 Quantidade: 5" at bounding box center [897, 158] width 186 height 109
drag, startPoint x: 395, startPoint y: 282, endPoint x: 445, endPoint y: 284, distance: 50.7
click at [414, 282] on div "Fatality Total: R$ 490,00 Quantidade: 14 Chopp Pilsen 500 ml Total: R$ 182,00 Q…" at bounding box center [598, 322] width 785 height 437
click at [526, 284] on div "Quantidade: 1" at bounding box center [498, 290] width 154 height 19
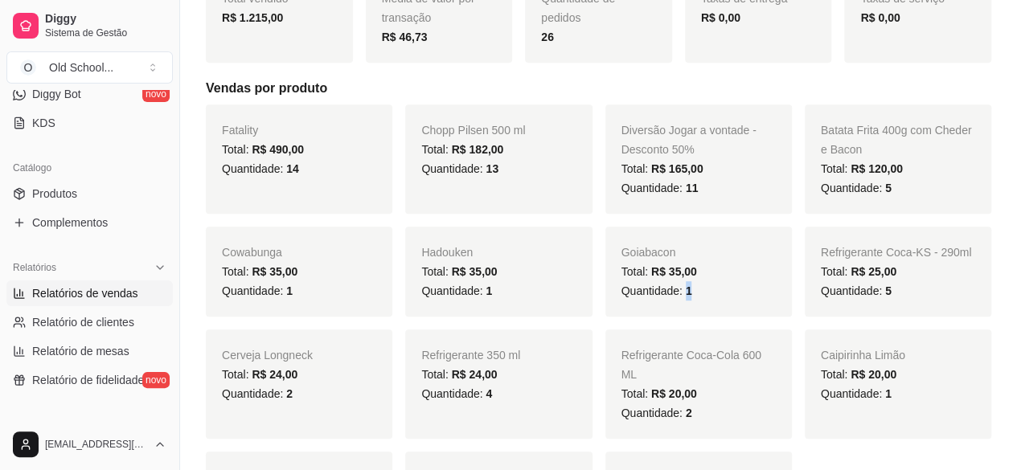
drag, startPoint x: 687, startPoint y: 289, endPoint x: 743, endPoint y: 293, distance: 56.4
click at [701, 289] on div "Quantidade: 1" at bounding box center [698, 290] width 154 height 19
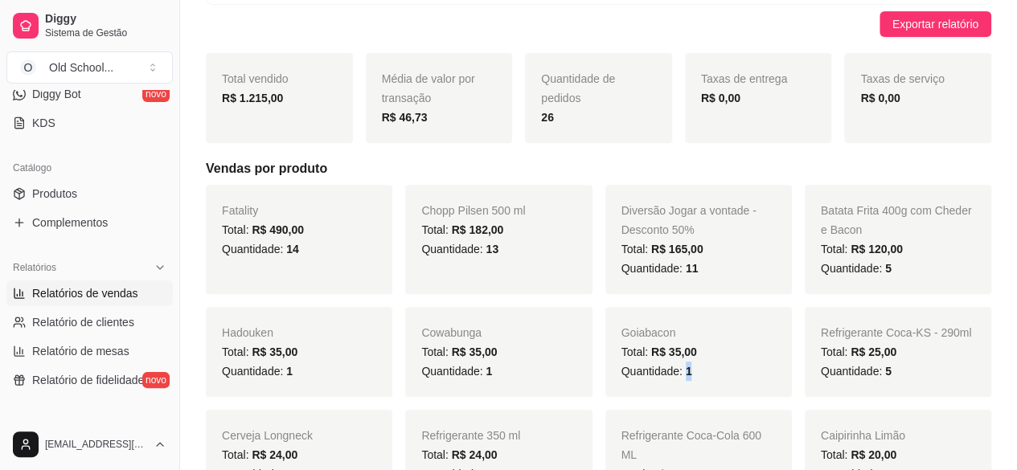
scroll to position [0, 0]
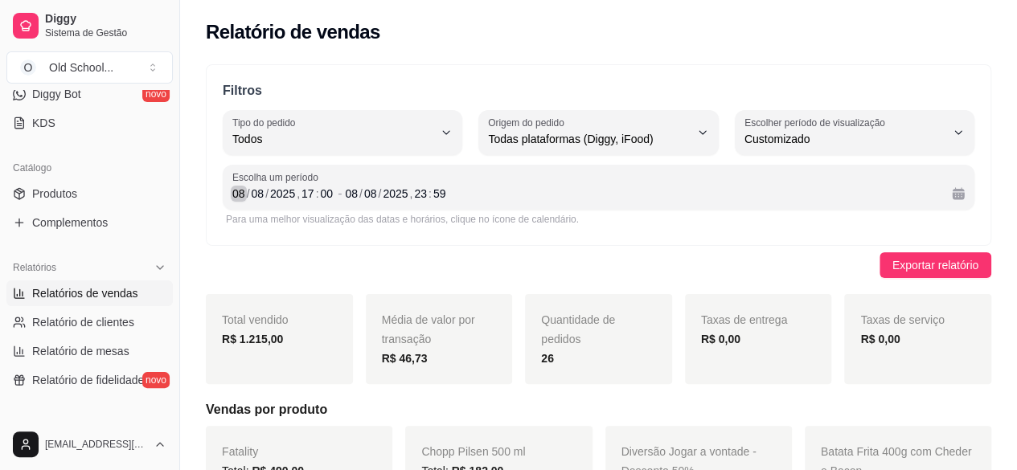
click at [239, 195] on div "08" at bounding box center [239, 194] width 16 height 16
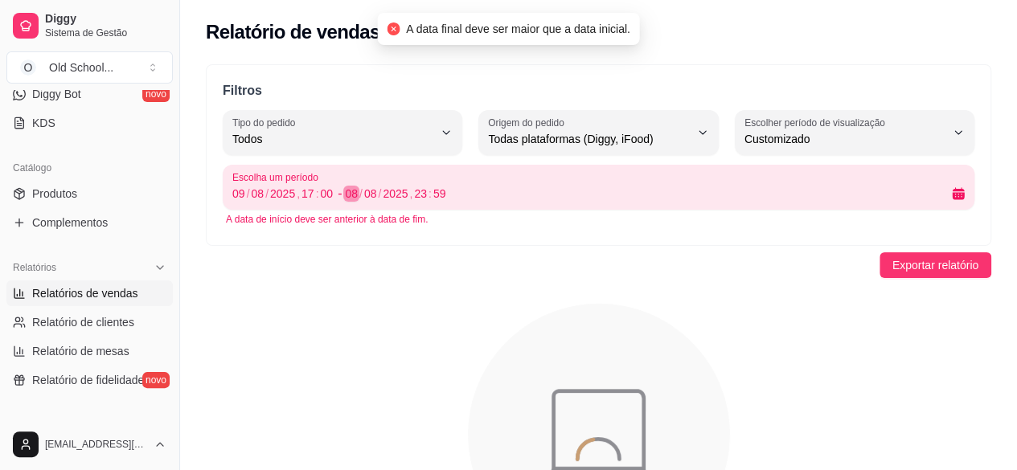
click at [354, 195] on div "08" at bounding box center [351, 194] width 16 height 16
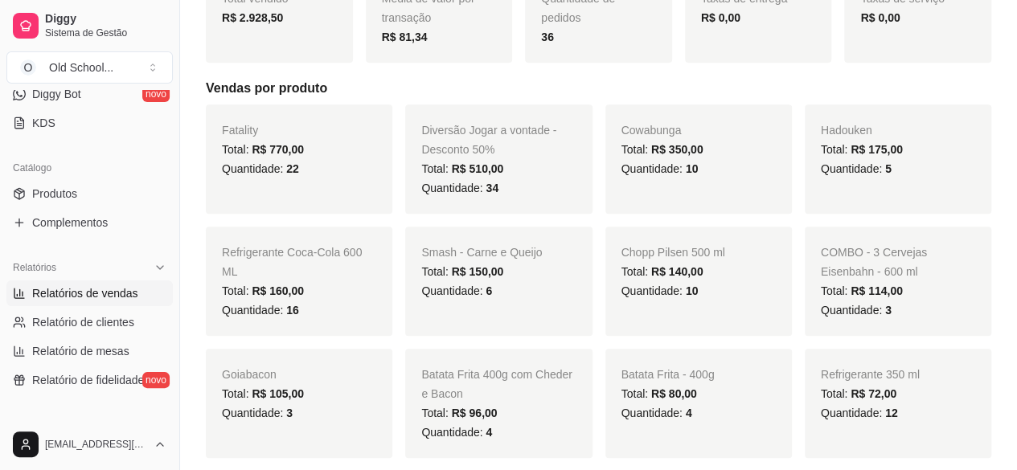
scroll to position [241, 0]
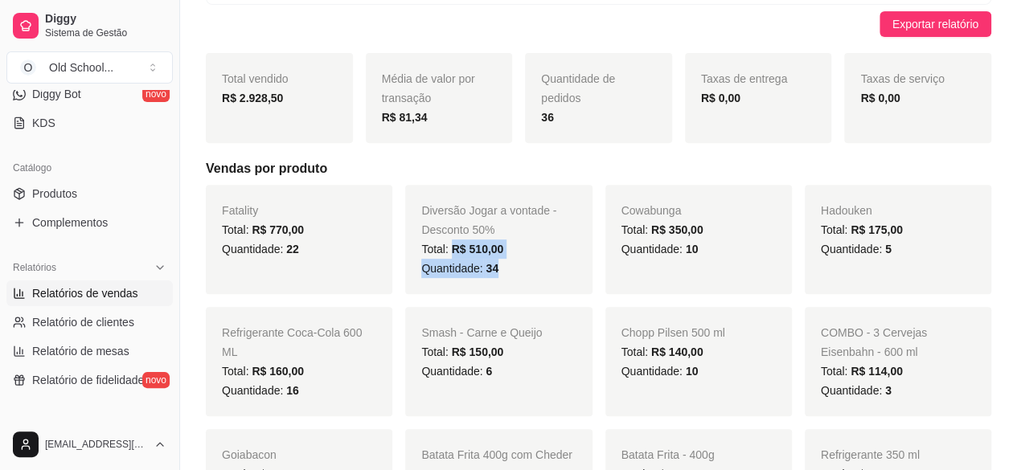
drag, startPoint x: 460, startPoint y: 249, endPoint x: 558, endPoint y: 265, distance: 99.4
click at [558, 265] on div "Diversão Jogar a vontade - Desconto 50% Total: R$ 510,00 Quantidade: 34" at bounding box center [498, 239] width 186 height 109
click at [531, 264] on div "Quantidade: 34" at bounding box center [498, 268] width 154 height 19
drag, startPoint x: 283, startPoint y: 251, endPoint x: 333, endPoint y: 251, distance: 49.8
click at [331, 251] on div "Quantidade: 22" at bounding box center [299, 248] width 154 height 19
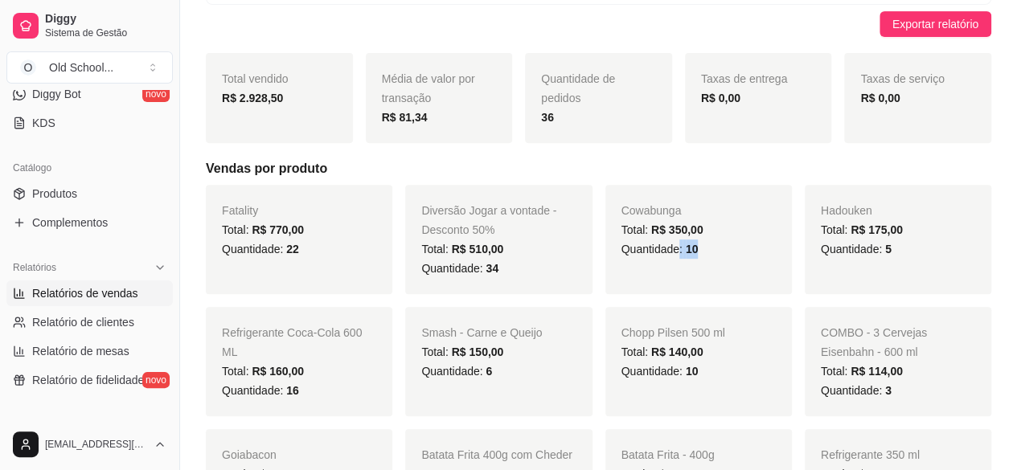
drag, startPoint x: 677, startPoint y: 248, endPoint x: 720, endPoint y: 249, distance: 43.4
click at [720, 249] on div "Quantidade: 10" at bounding box center [698, 248] width 154 height 19
click at [908, 251] on div "Quantidade: 5" at bounding box center [898, 248] width 154 height 19
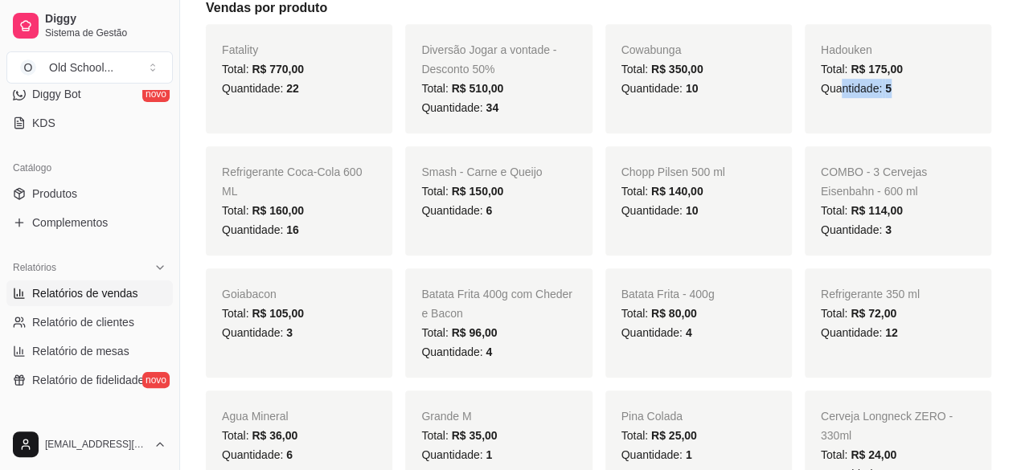
scroll to position [482, 0]
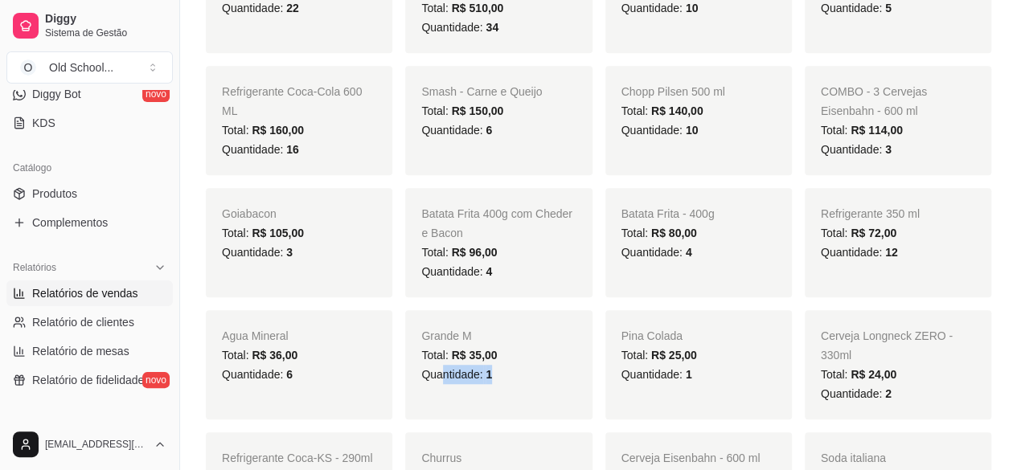
drag, startPoint x: 444, startPoint y: 374, endPoint x: 540, endPoint y: 372, distance: 95.6
click at [540, 372] on div "Quantidade: 1" at bounding box center [498, 374] width 154 height 19
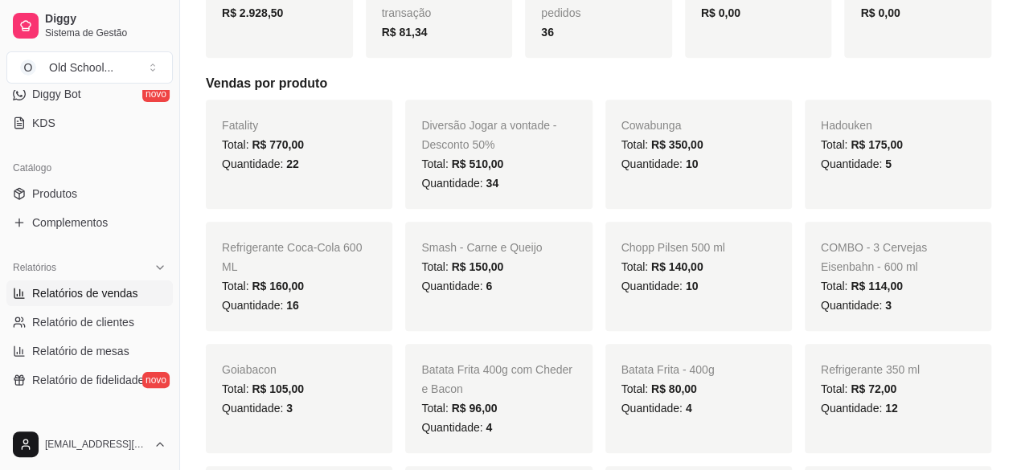
scroll to position [321, 0]
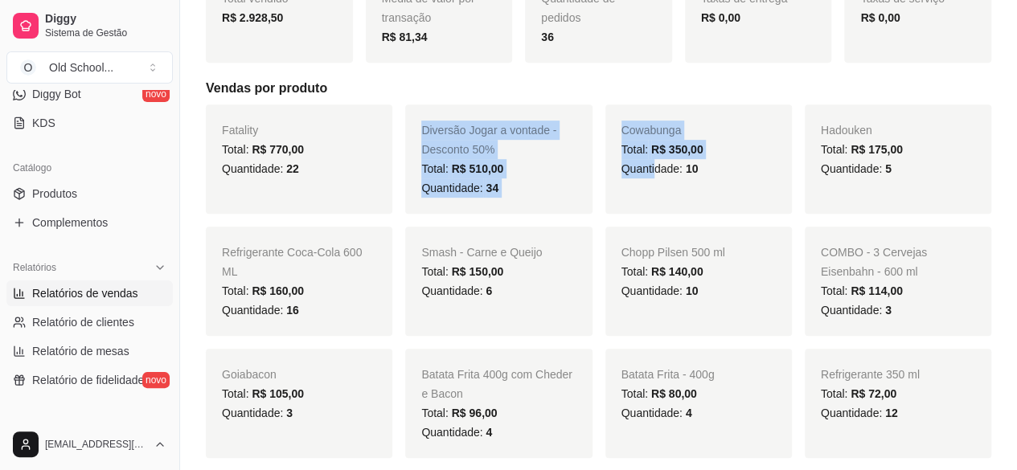
drag, startPoint x: 418, startPoint y: 131, endPoint x: 669, endPoint y: 194, distance: 258.5
click at [662, 192] on div "Fatality Total: R$ 770,00 Quantidade: 22 Diversão Jogar a vontade - Desconto 50…" at bounding box center [598, 445] width 785 height 682
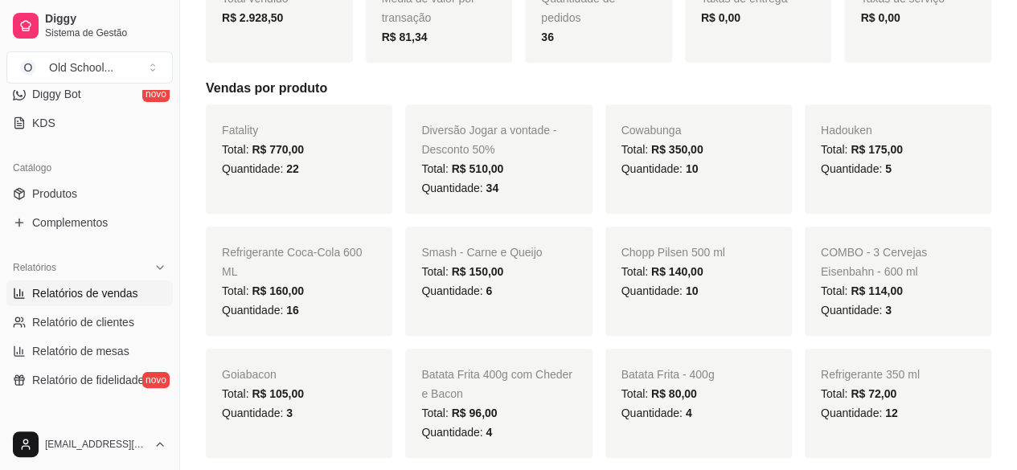
click at [735, 195] on div "Cowabunga Total: R$ 350,00 Quantidade: 10" at bounding box center [698, 158] width 186 height 109
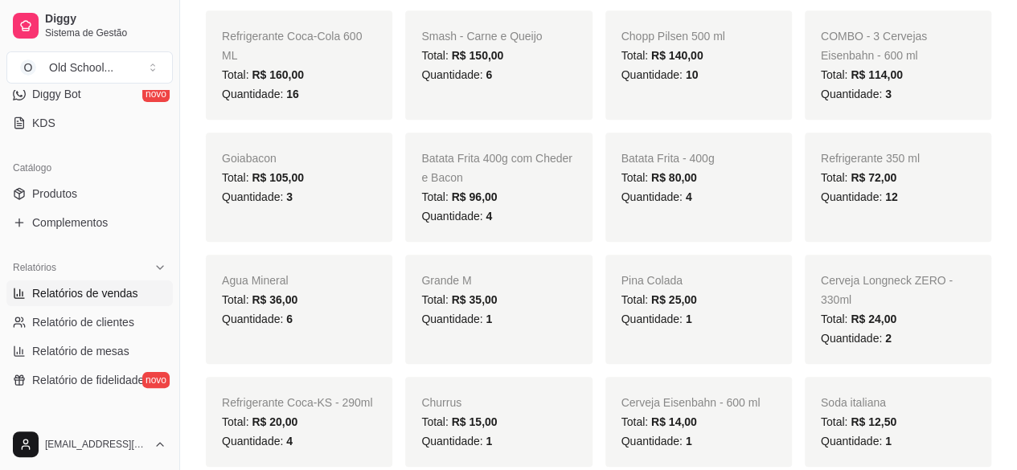
scroll to position [563, 0]
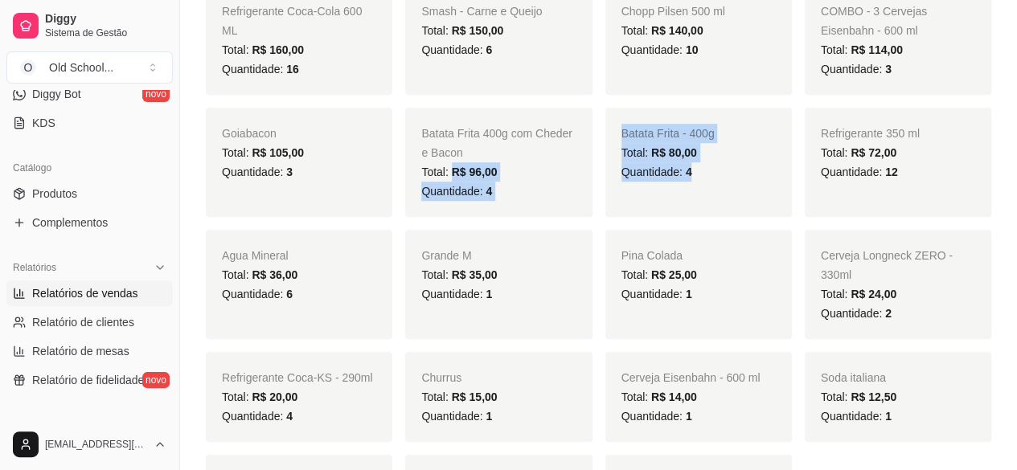
drag, startPoint x: 474, startPoint y: 178, endPoint x: 761, endPoint y: 214, distance: 289.2
click at [722, 200] on div "Fatality Total: R$ 770,00 Quantidade: 22 Diversão Jogar a vontade - Desconto 50…" at bounding box center [598, 204] width 785 height 682
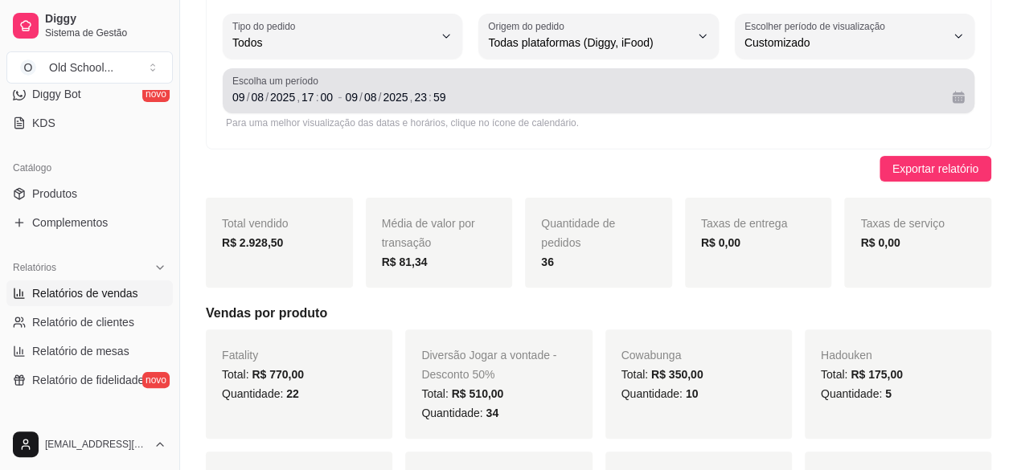
scroll to position [0, 0]
